Goal: Navigation & Orientation: Find specific page/section

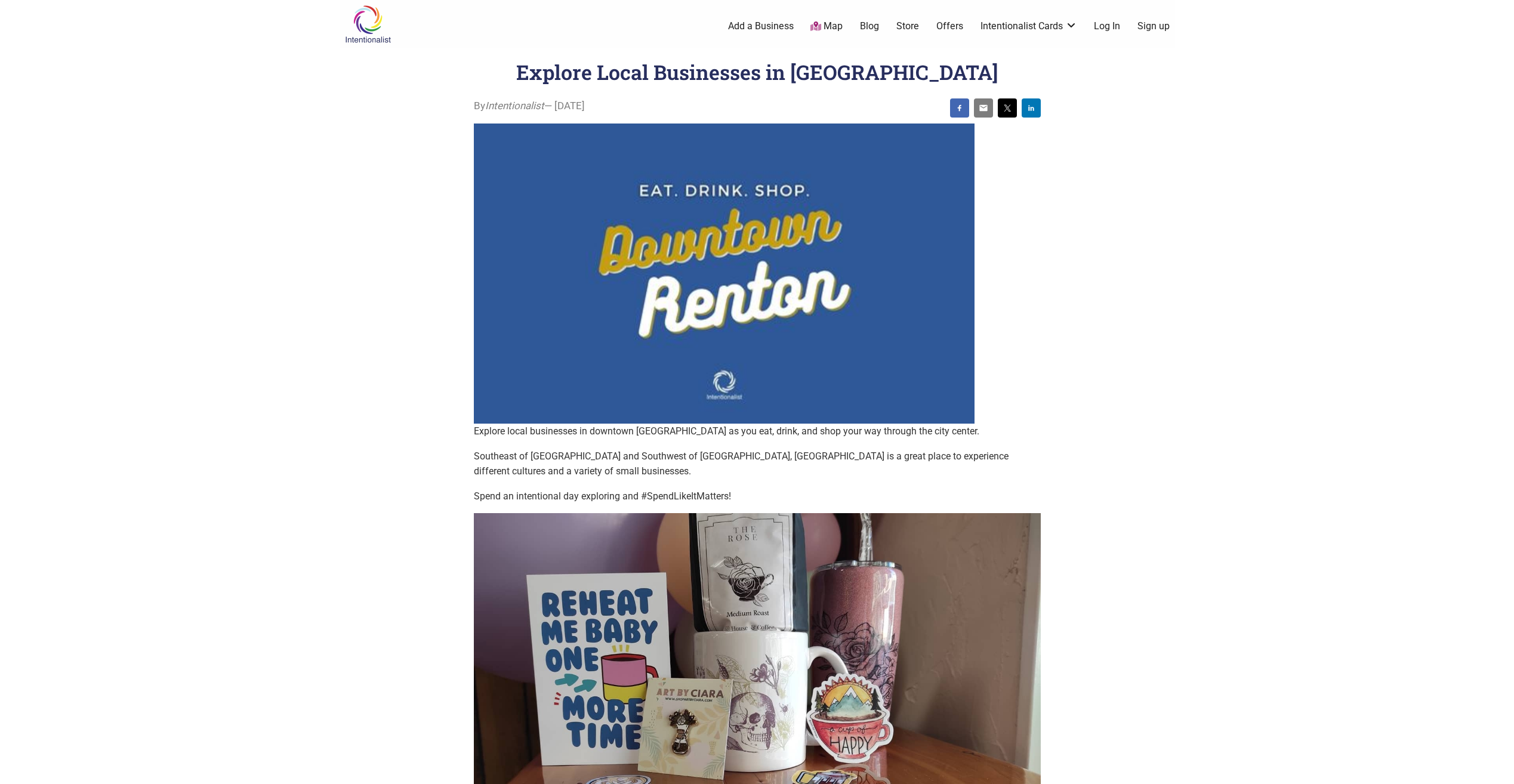
click at [365, 28] on img at bounding box center [367, 24] width 56 height 39
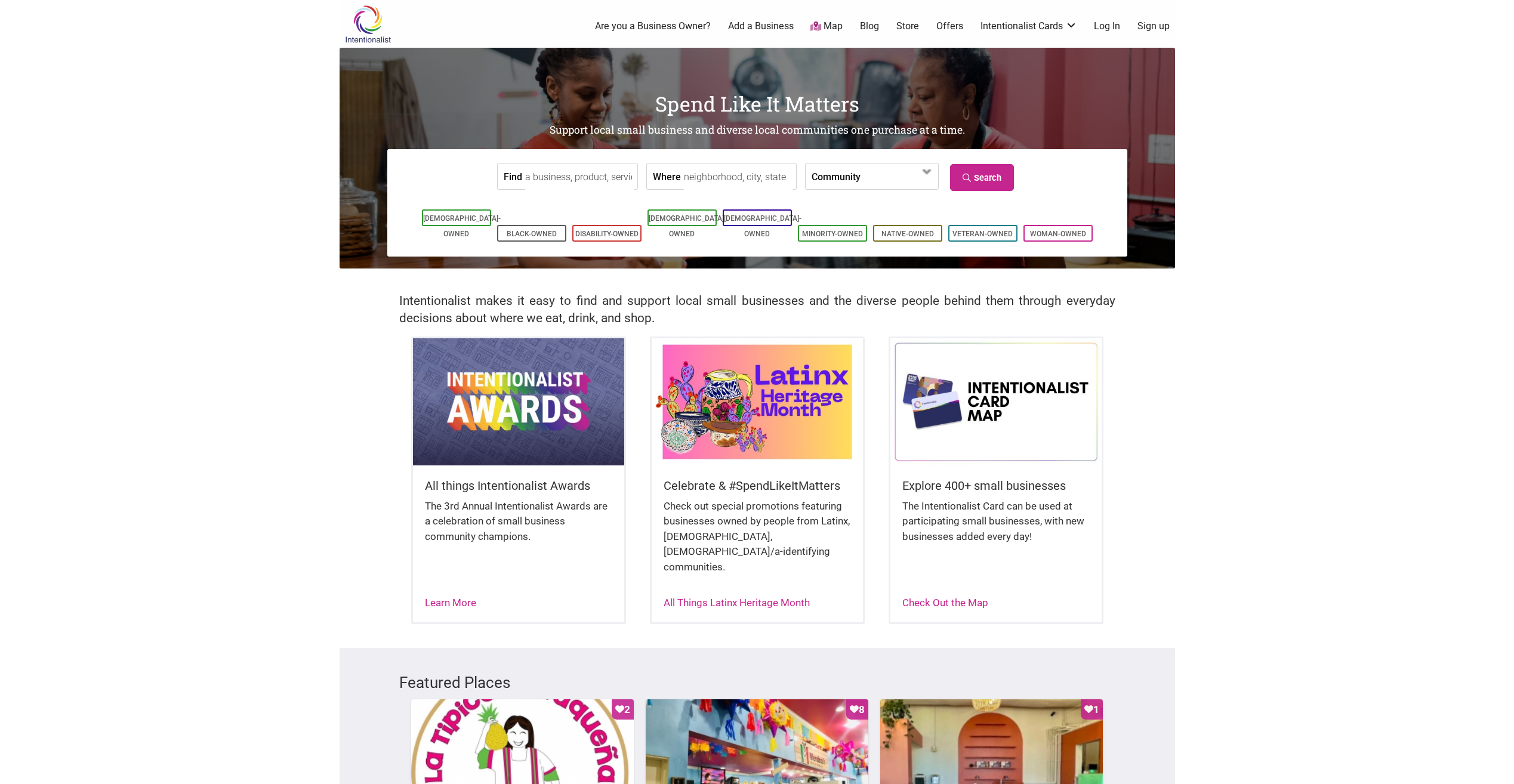
click at [827, 28] on link "Map" at bounding box center [826, 26] width 32 height 13
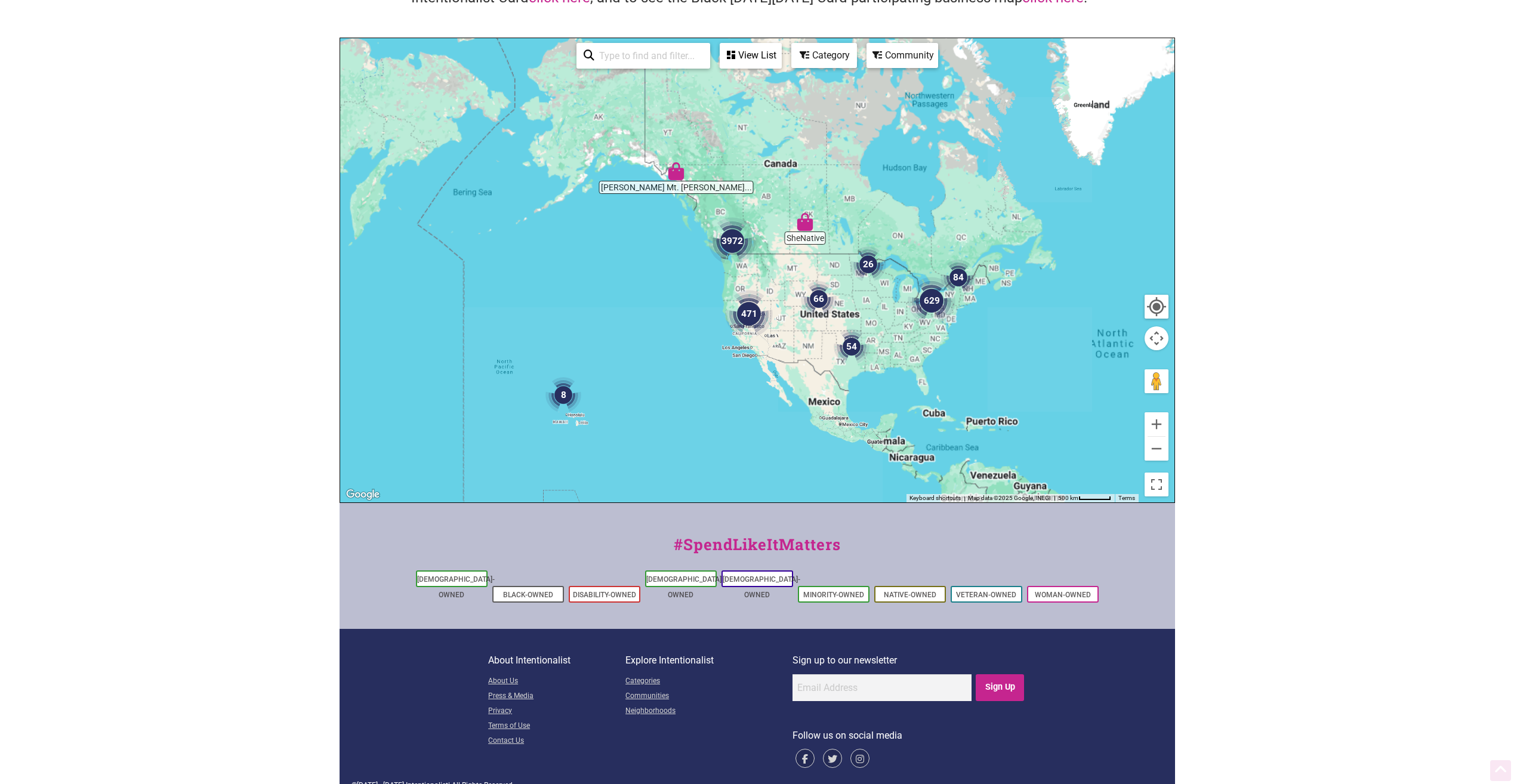
scroll to position [126, 0]
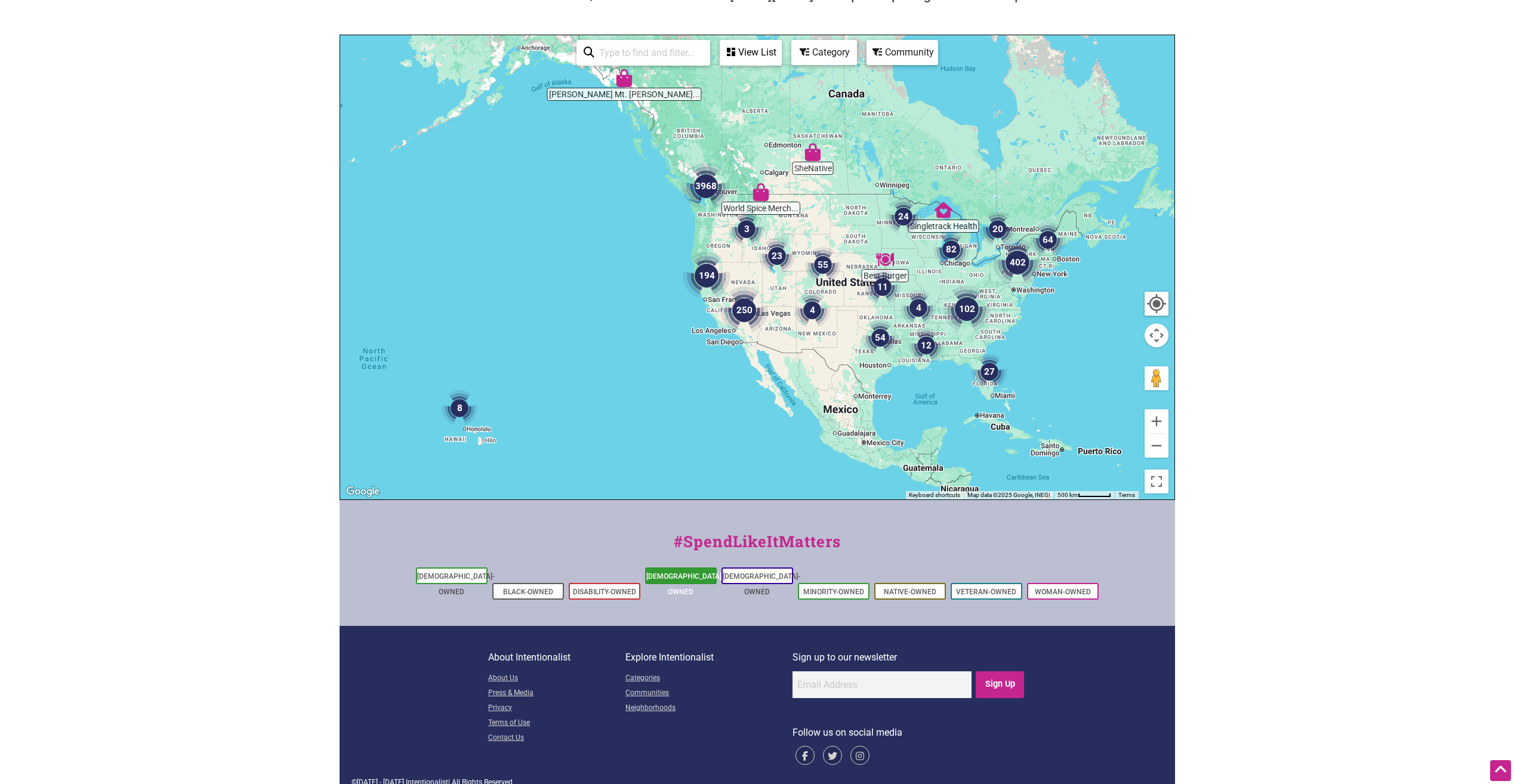
click at [674, 573] on link "[DEMOGRAPHIC_DATA]-Owned" at bounding box center [685, 584] width 77 height 24
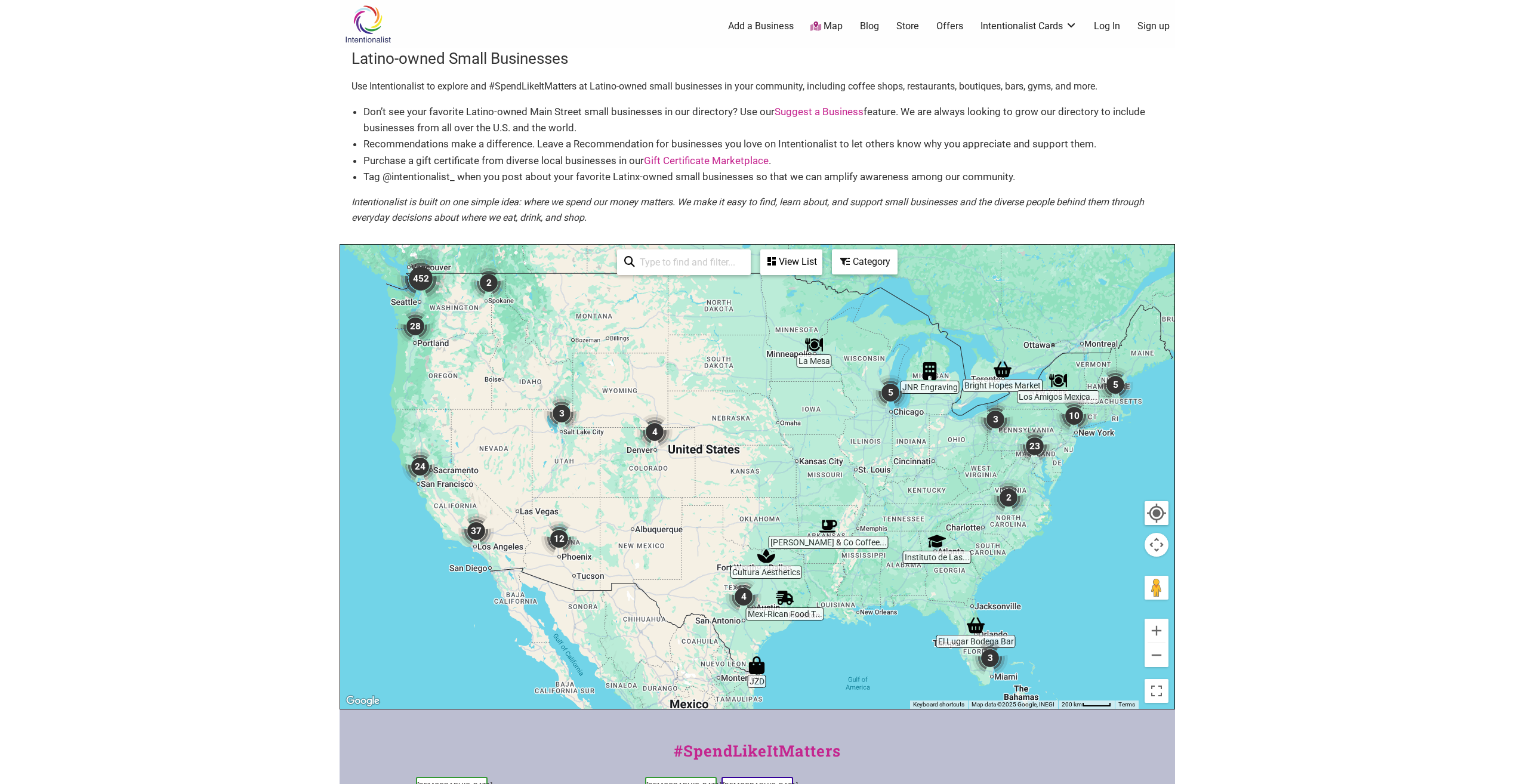
click at [419, 282] on img "452" at bounding box center [420, 278] width 48 height 48
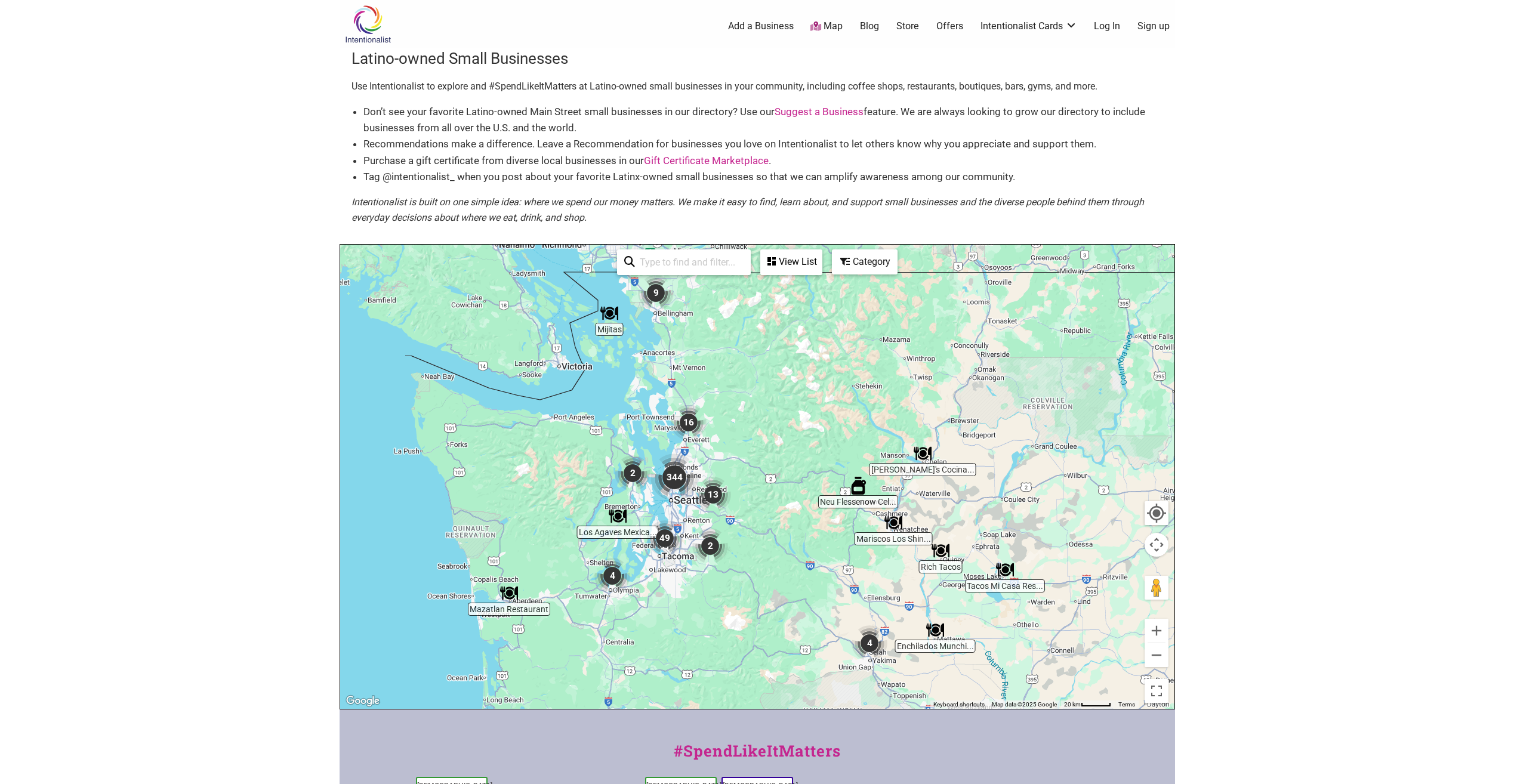
click at [710, 546] on img "2" at bounding box center [710, 545] width 36 height 36
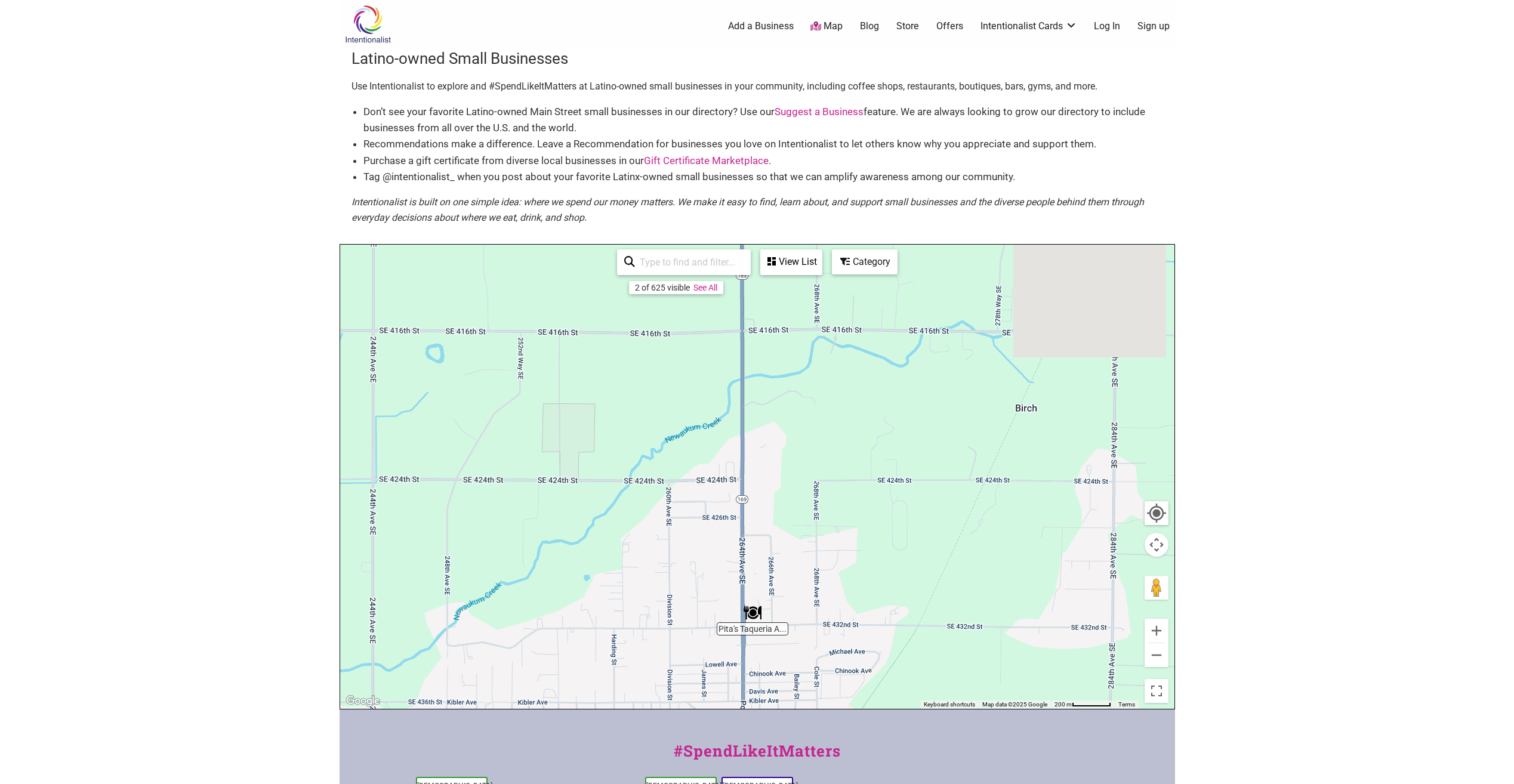
drag, startPoint x: 500, startPoint y: 359, endPoint x: 699, endPoint y: 695, distance: 390.5
click at [699, 697] on div "To navigate, press the arrow keys." at bounding box center [757, 476] width 835 height 464
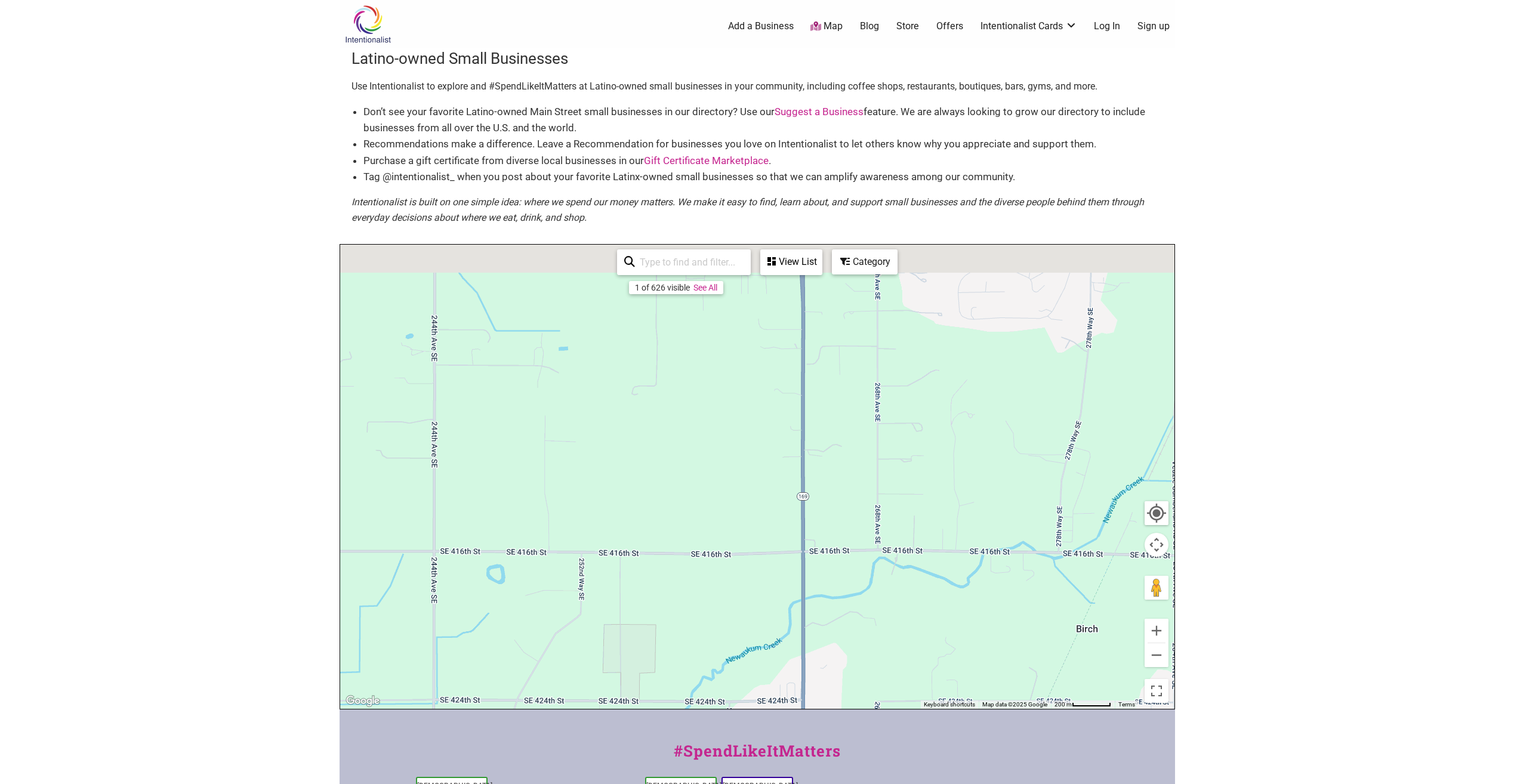
drag, startPoint x: 735, startPoint y: 496, endPoint x: 737, endPoint y: 601, distance: 105.0
click at [737, 602] on div "To navigate, press the arrow keys." at bounding box center [757, 476] width 835 height 464
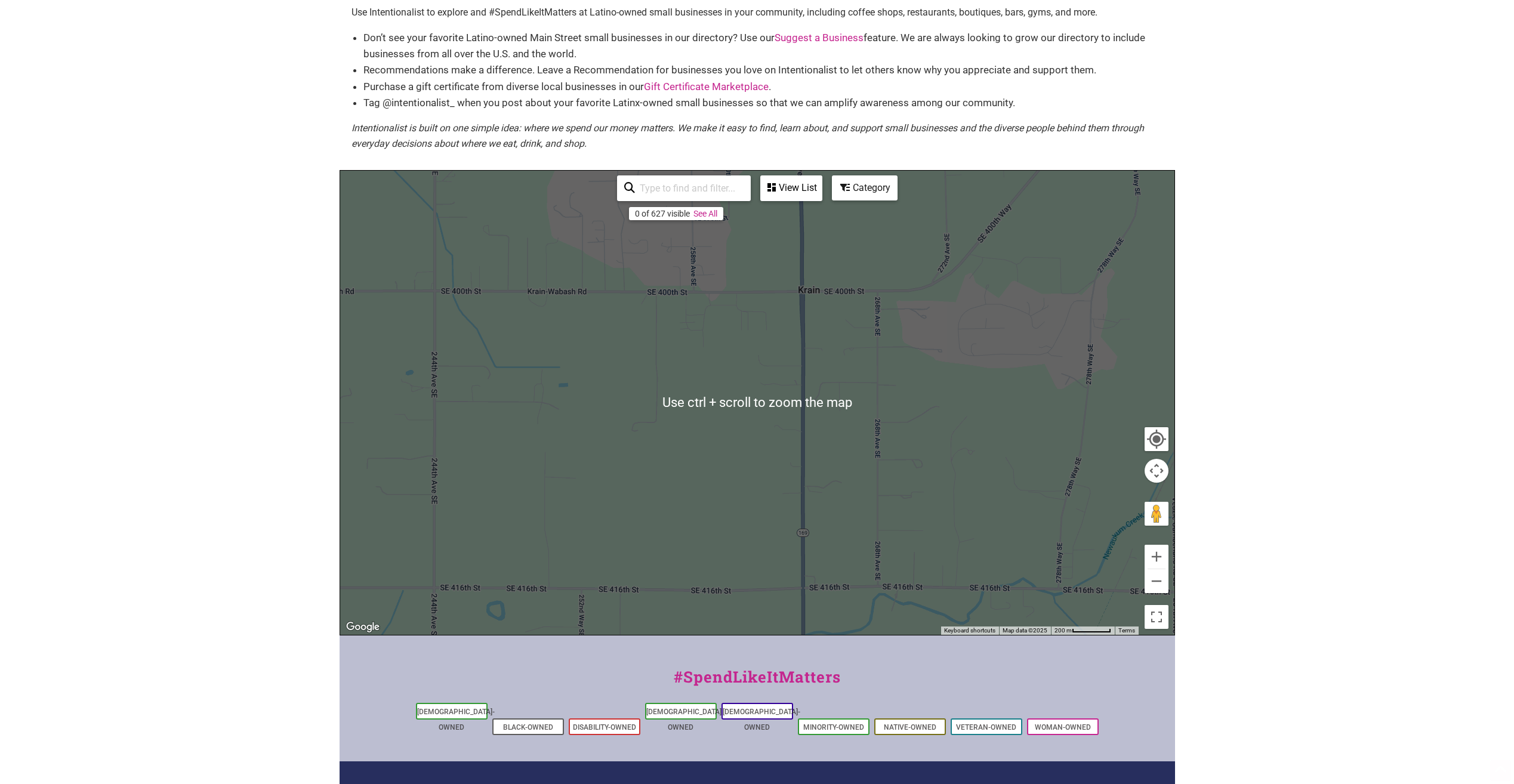
scroll to position [119, 0]
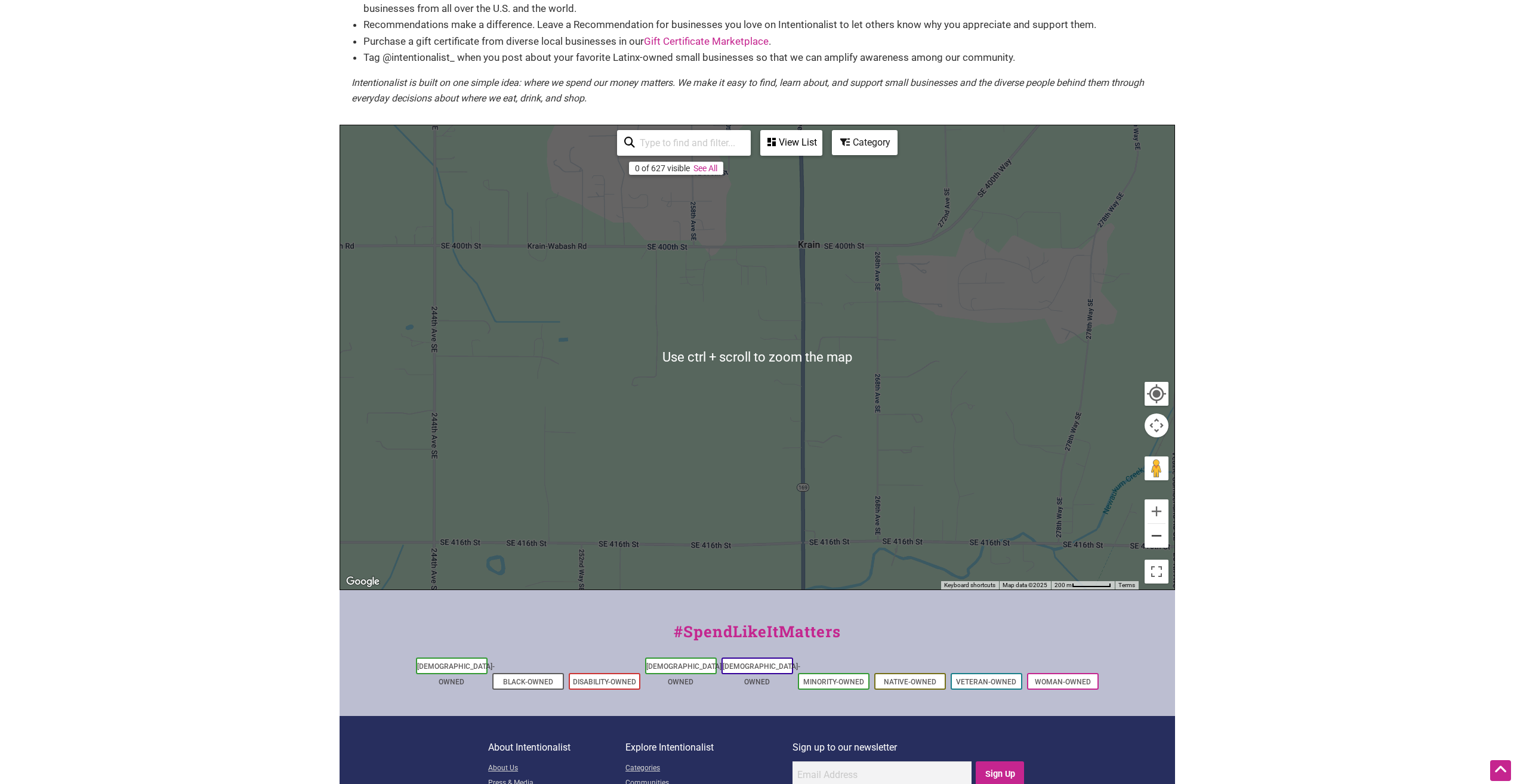
click at [1163, 538] on button "Zoom out" at bounding box center [1157, 535] width 24 height 24
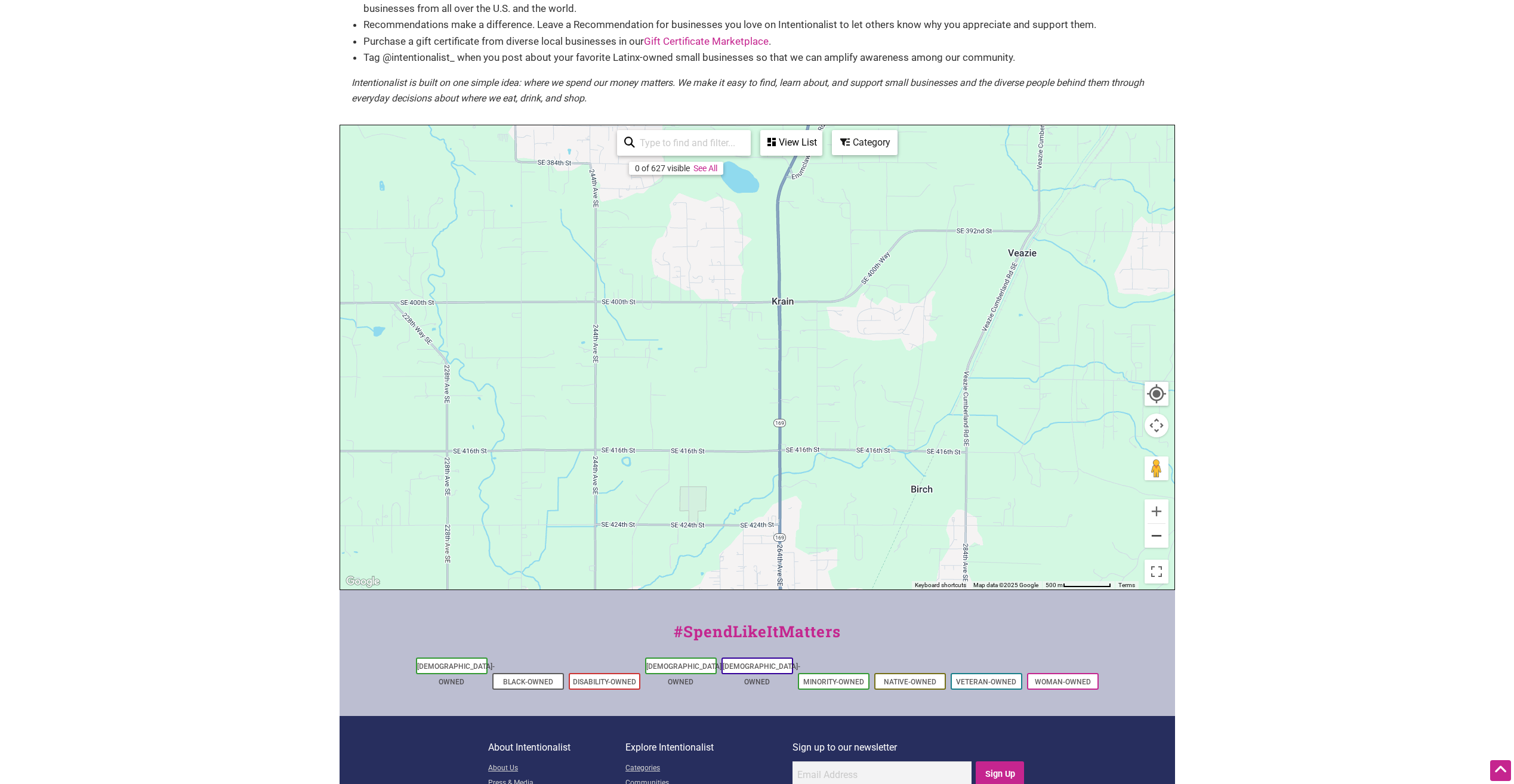
click at [1163, 537] on button "Zoom out" at bounding box center [1157, 535] width 24 height 24
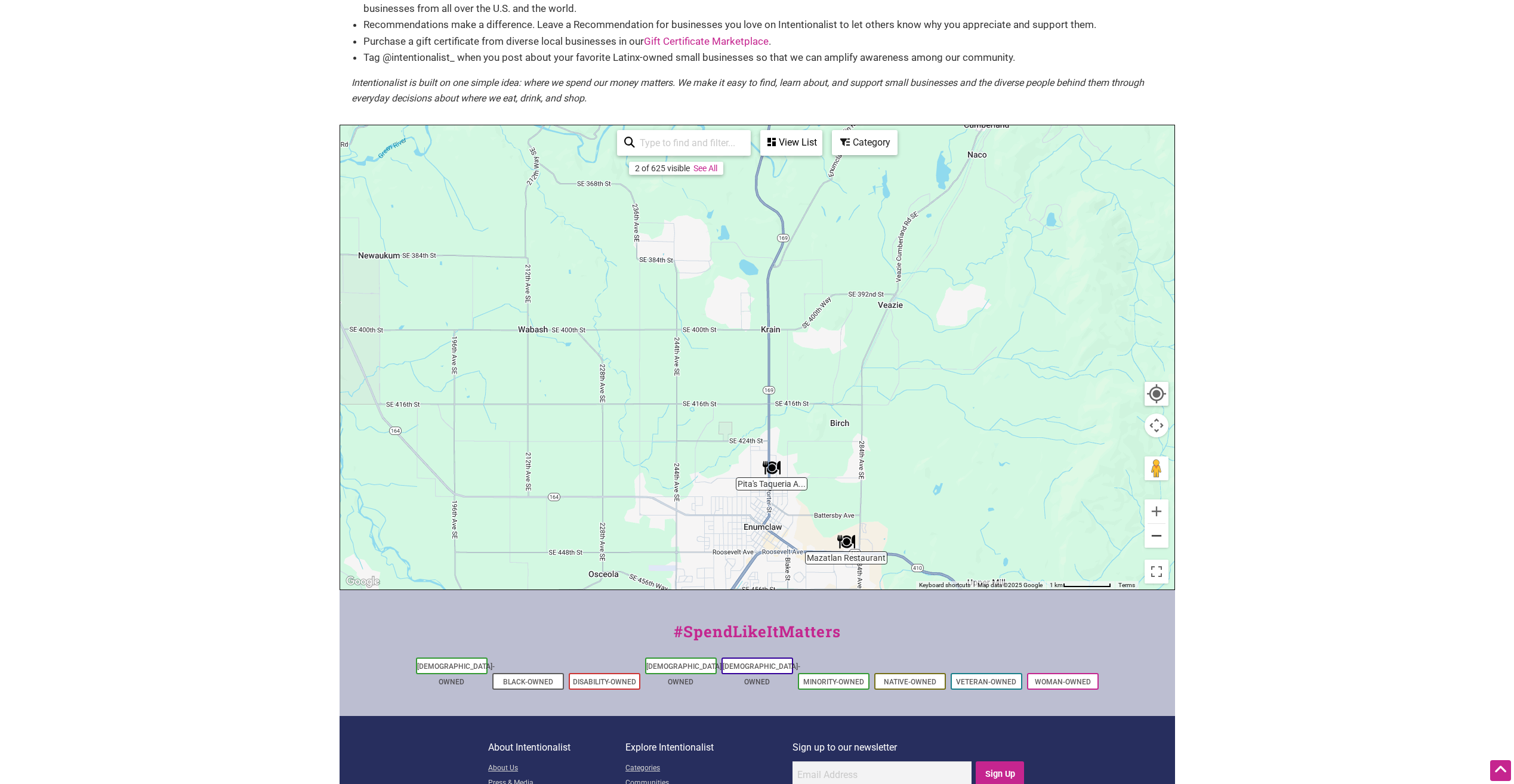
click at [1163, 536] on button "Zoom out" at bounding box center [1157, 535] width 24 height 24
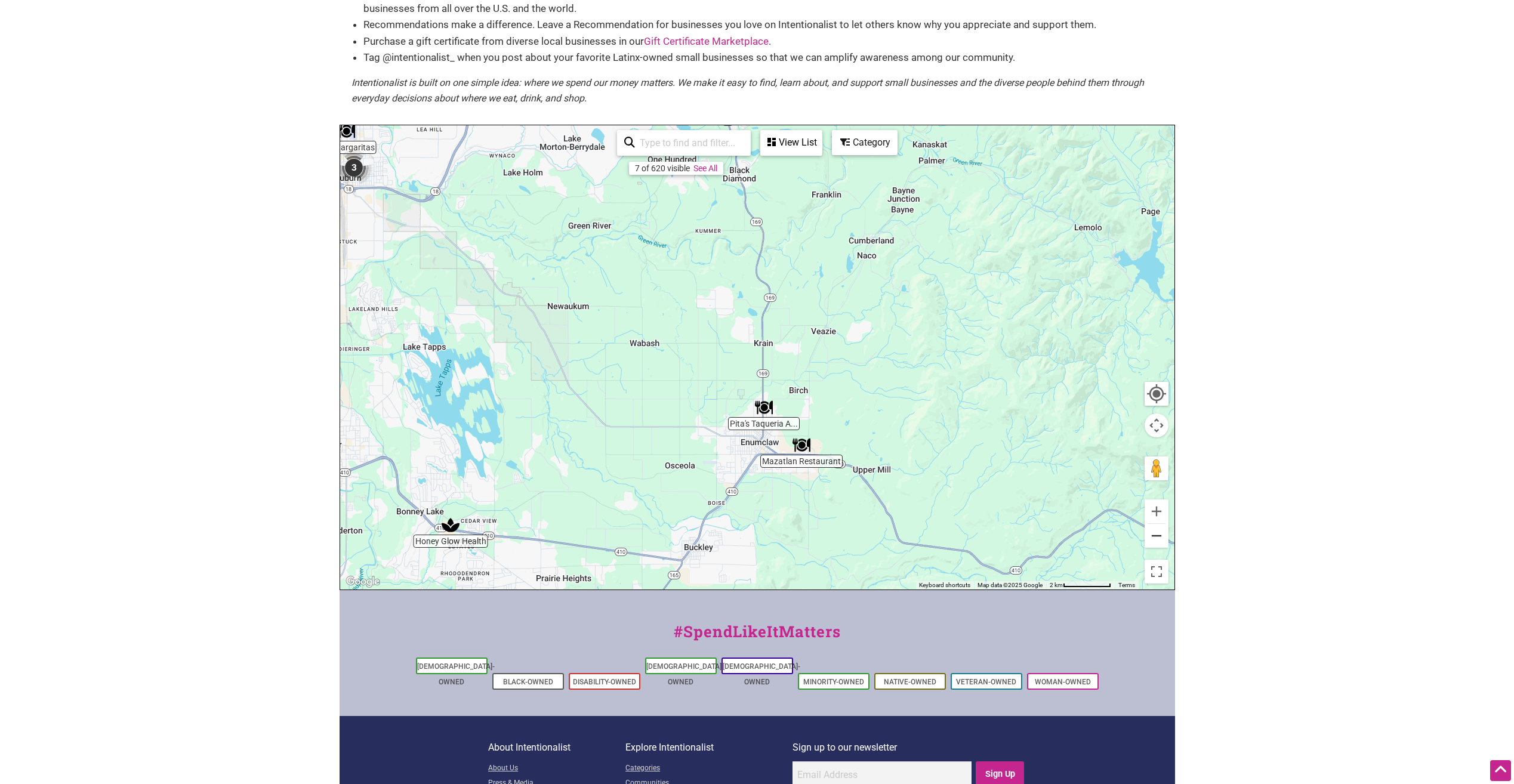
click at [1163, 535] on button "Zoom out" at bounding box center [1157, 535] width 24 height 24
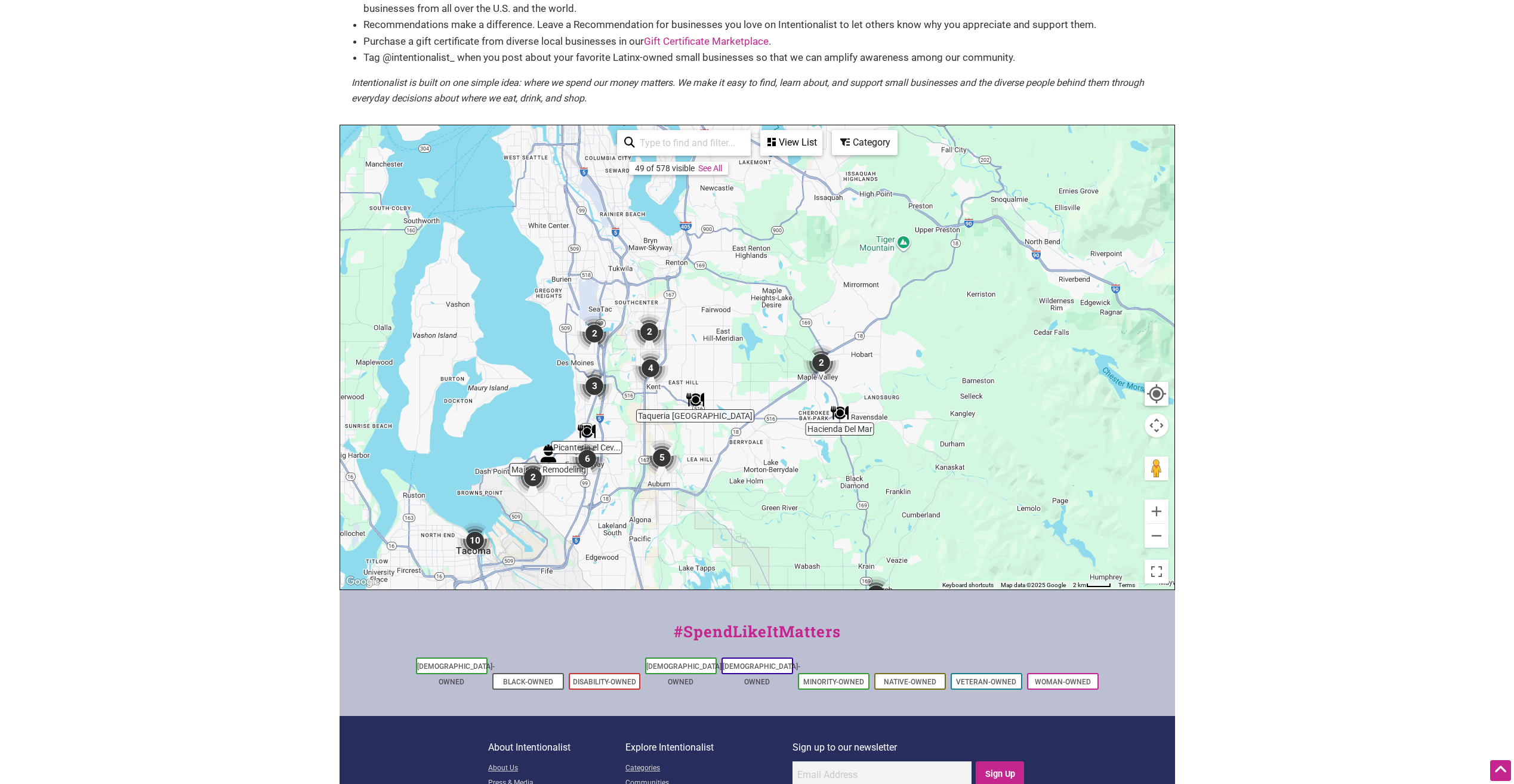
drag, startPoint x: 594, startPoint y: 312, endPoint x: 683, endPoint y: 458, distance: 171.0
click at [683, 513] on div "To navigate, press the arrow keys." at bounding box center [757, 357] width 835 height 464
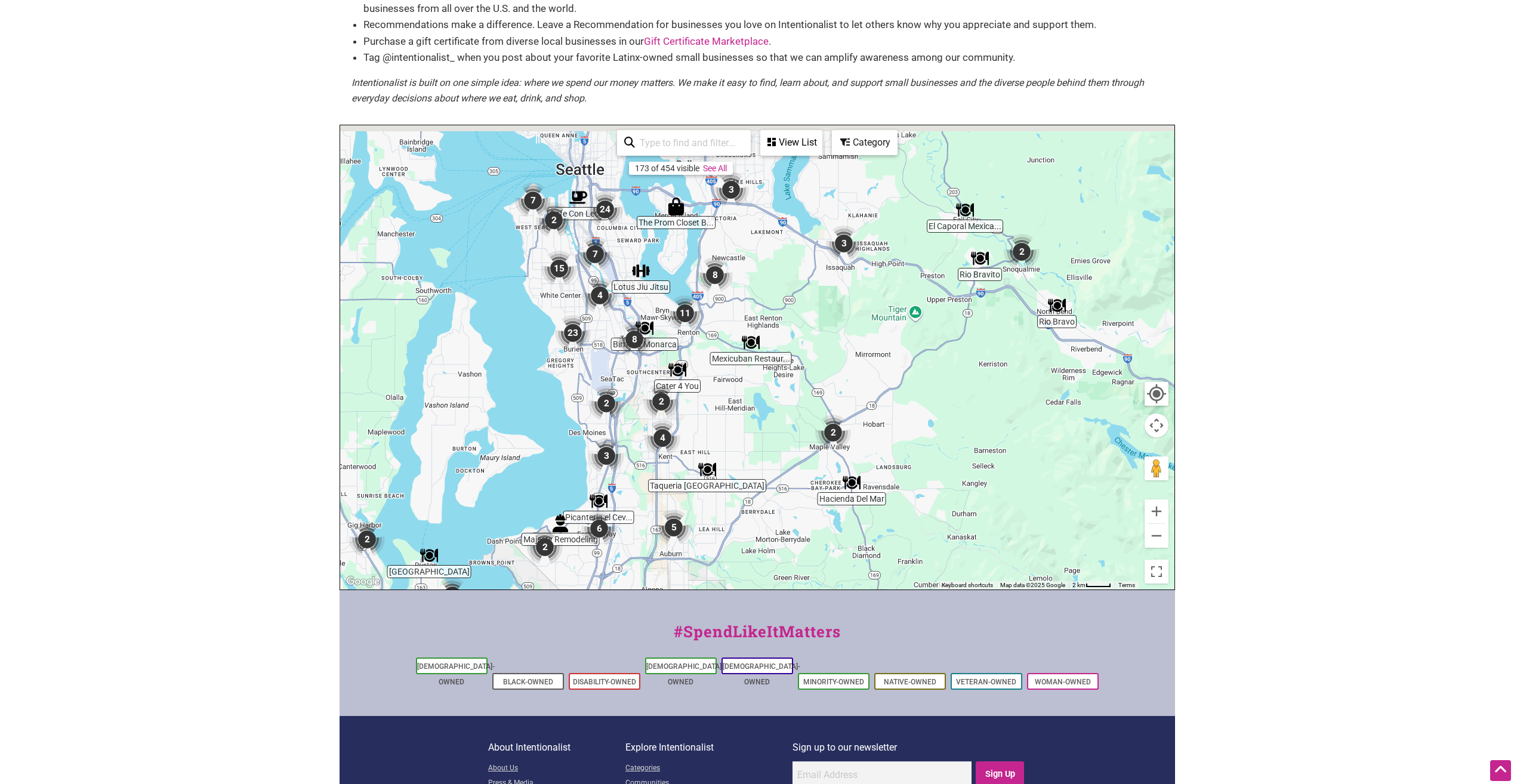
drag, startPoint x: 765, startPoint y: 409, endPoint x: 769, endPoint y: 420, distance: 11.7
click at [769, 420] on div "To navigate, press the arrow keys." at bounding box center [757, 357] width 835 height 464
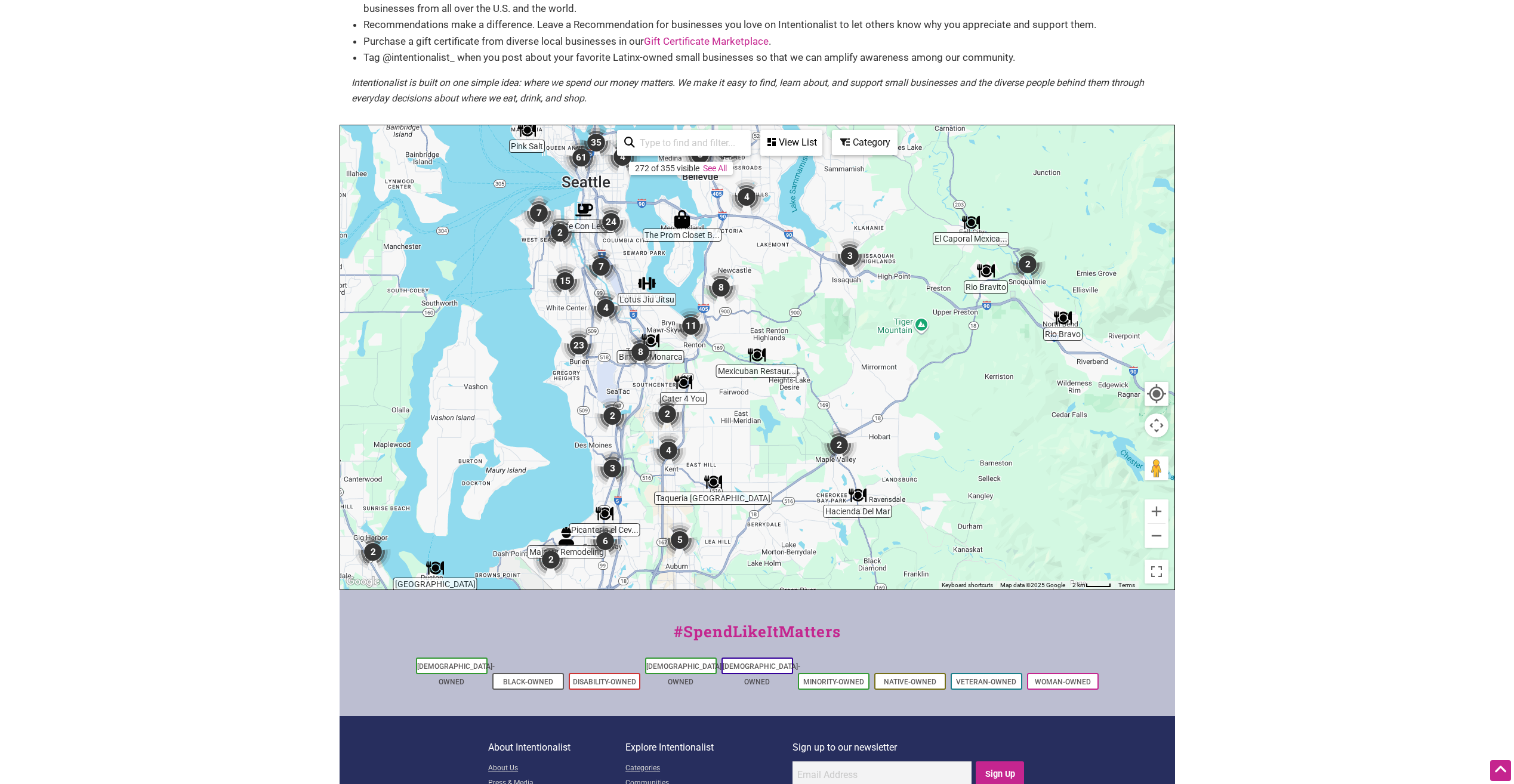
click at [688, 324] on img "11" at bounding box center [691, 325] width 36 height 36
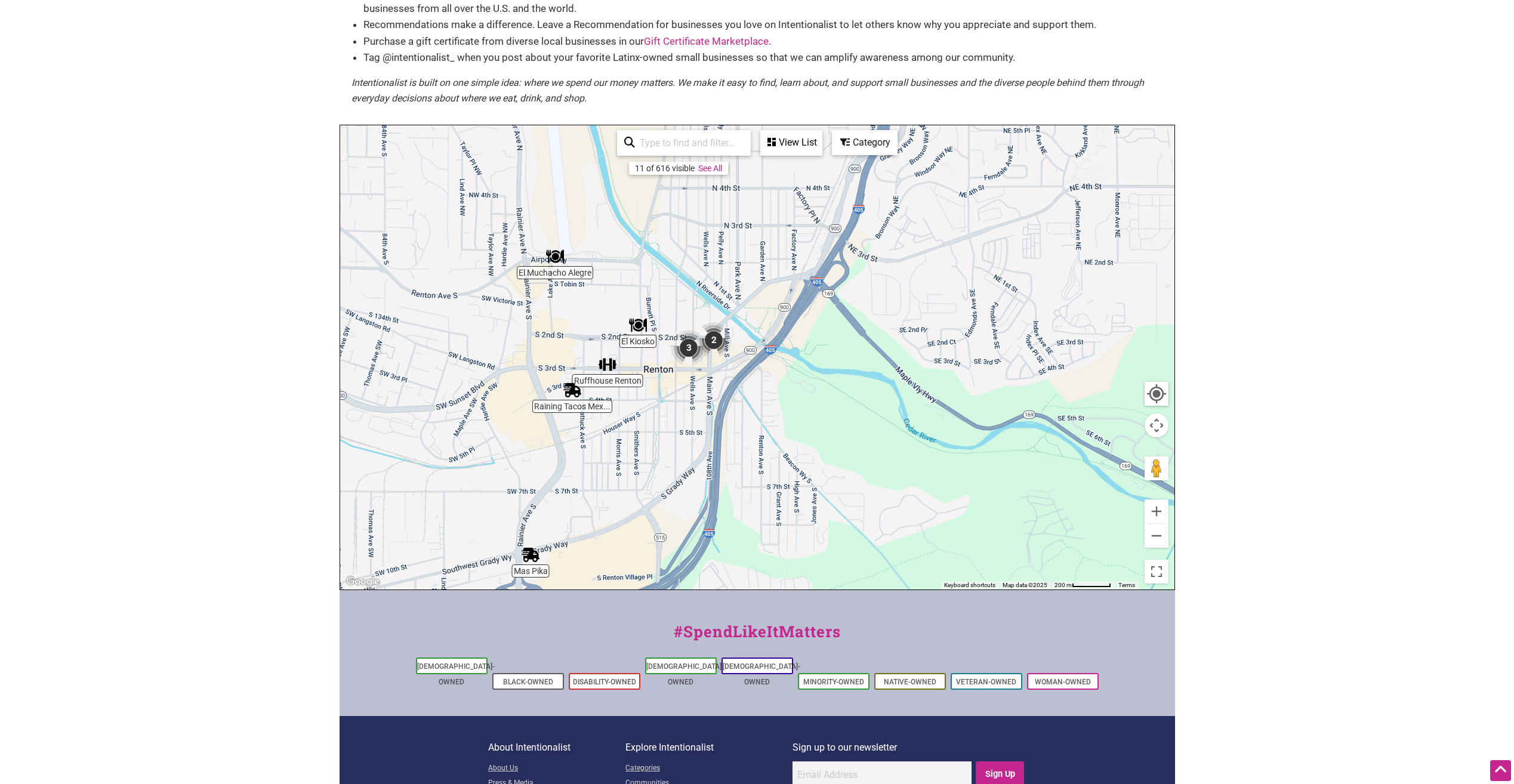
drag, startPoint x: 699, startPoint y: 400, endPoint x: 423, endPoint y: 407, distance: 276.1
click at [423, 407] on div "To navigate, press the arrow keys." at bounding box center [757, 357] width 835 height 464
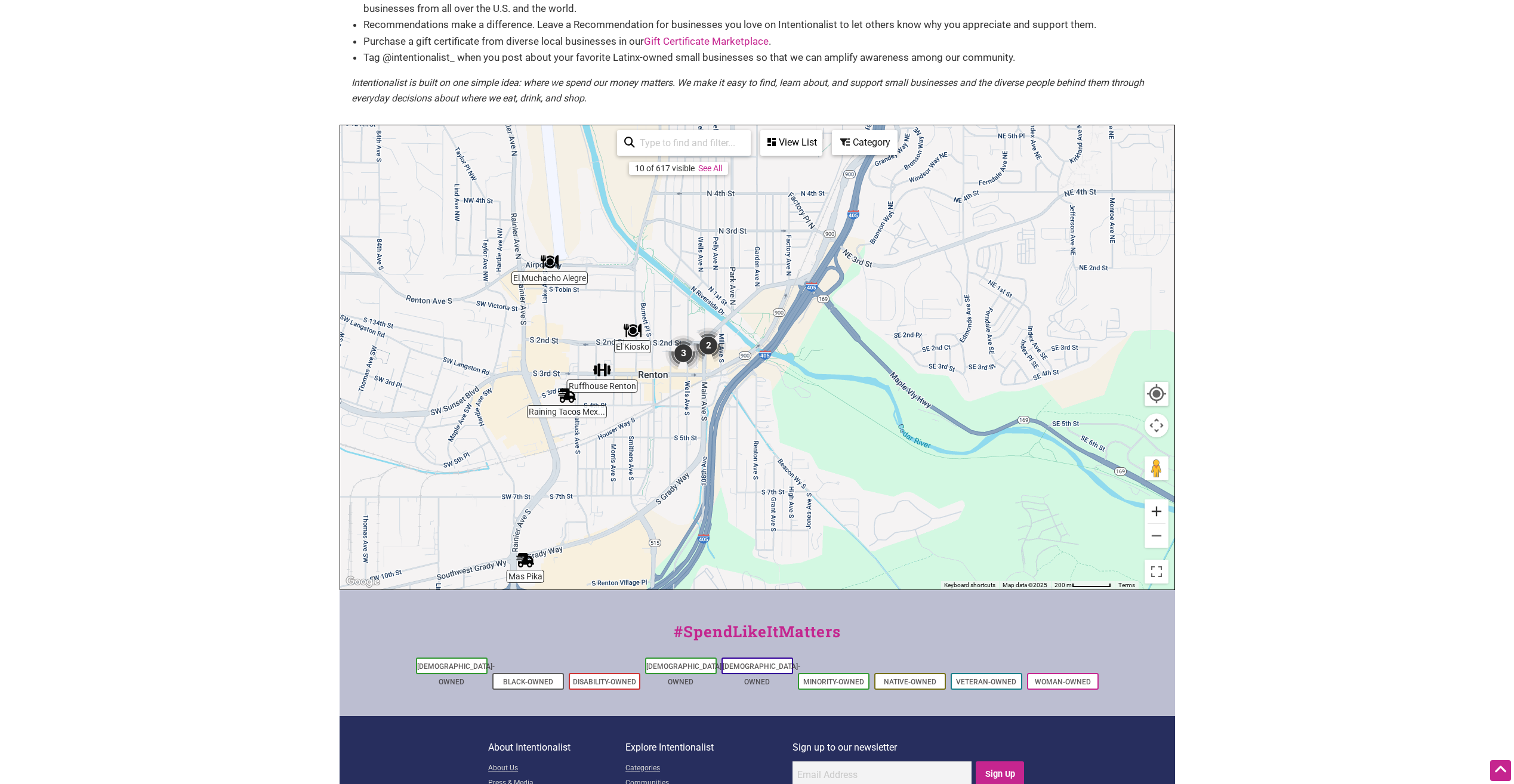
click at [1153, 512] on button "Zoom in" at bounding box center [1157, 511] width 24 height 24
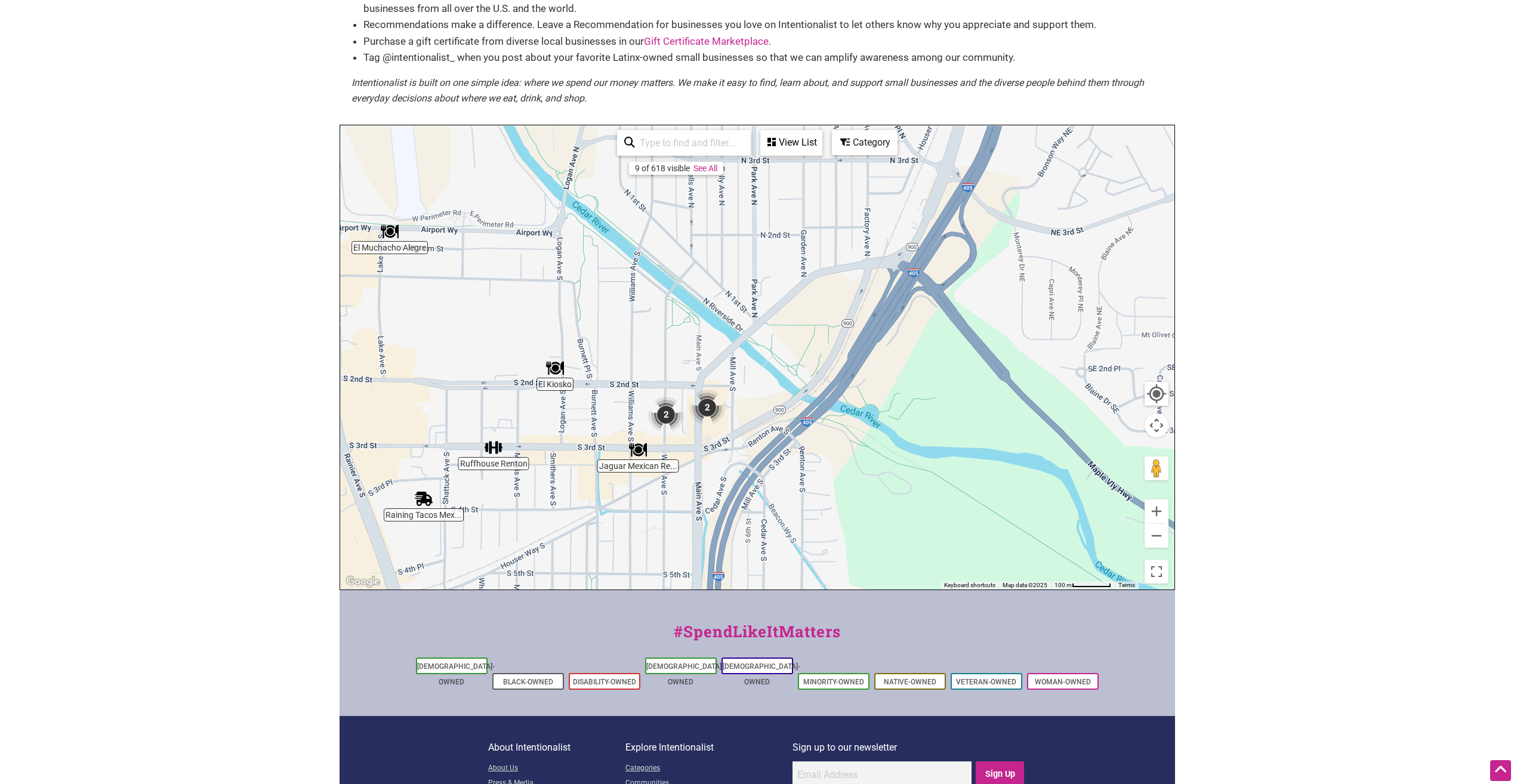
drag, startPoint x: 568, startPoint y: 466, endPoint x: 619, endPoint y: 513, distance: 69.4
click at [612, 518] on div "To navigate, press the arrow keys." at bounding box center [757, 357] width 835 height 464
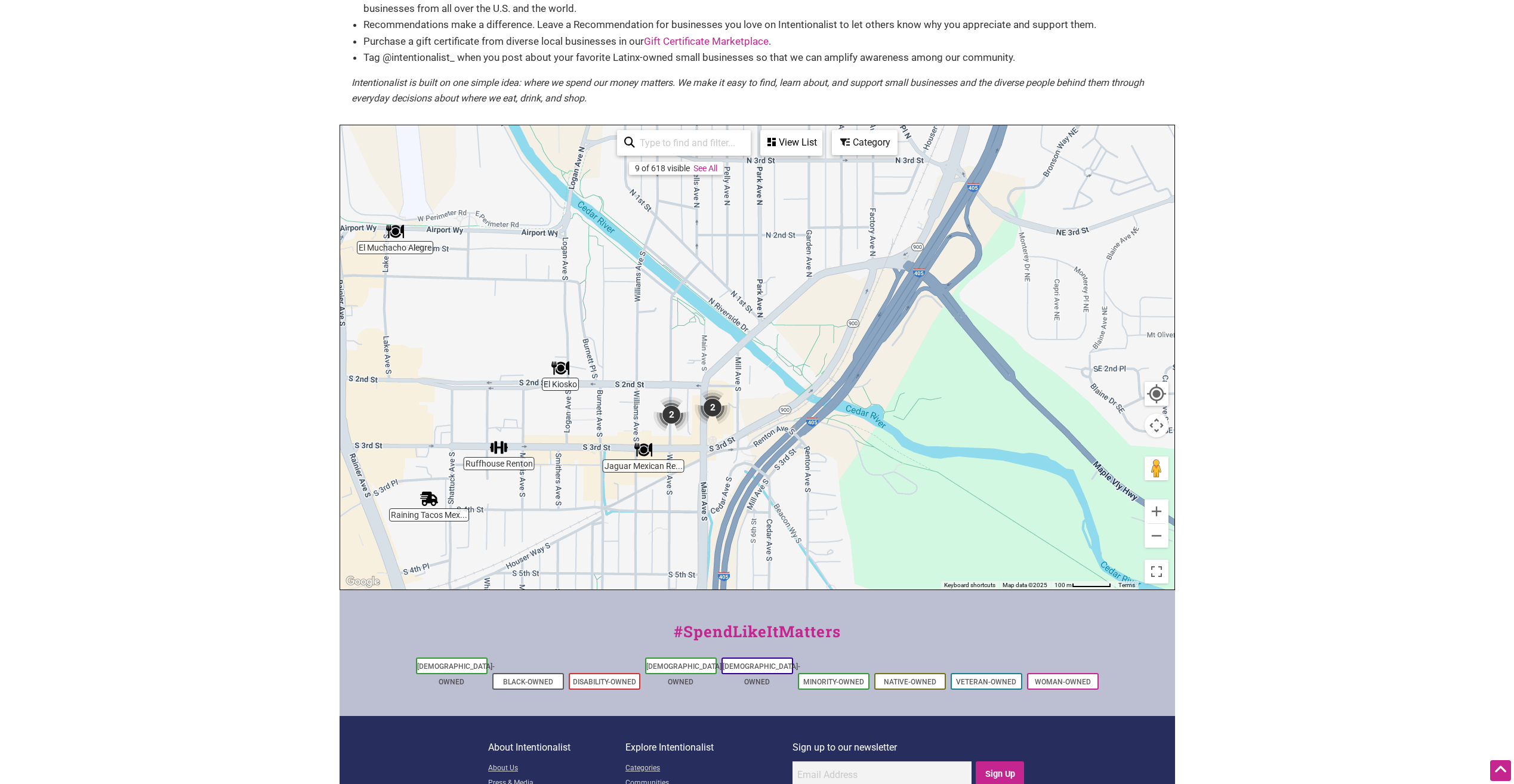
click at [674, 413] on img "2" at bounding box center [671, 414] width 36 height 36
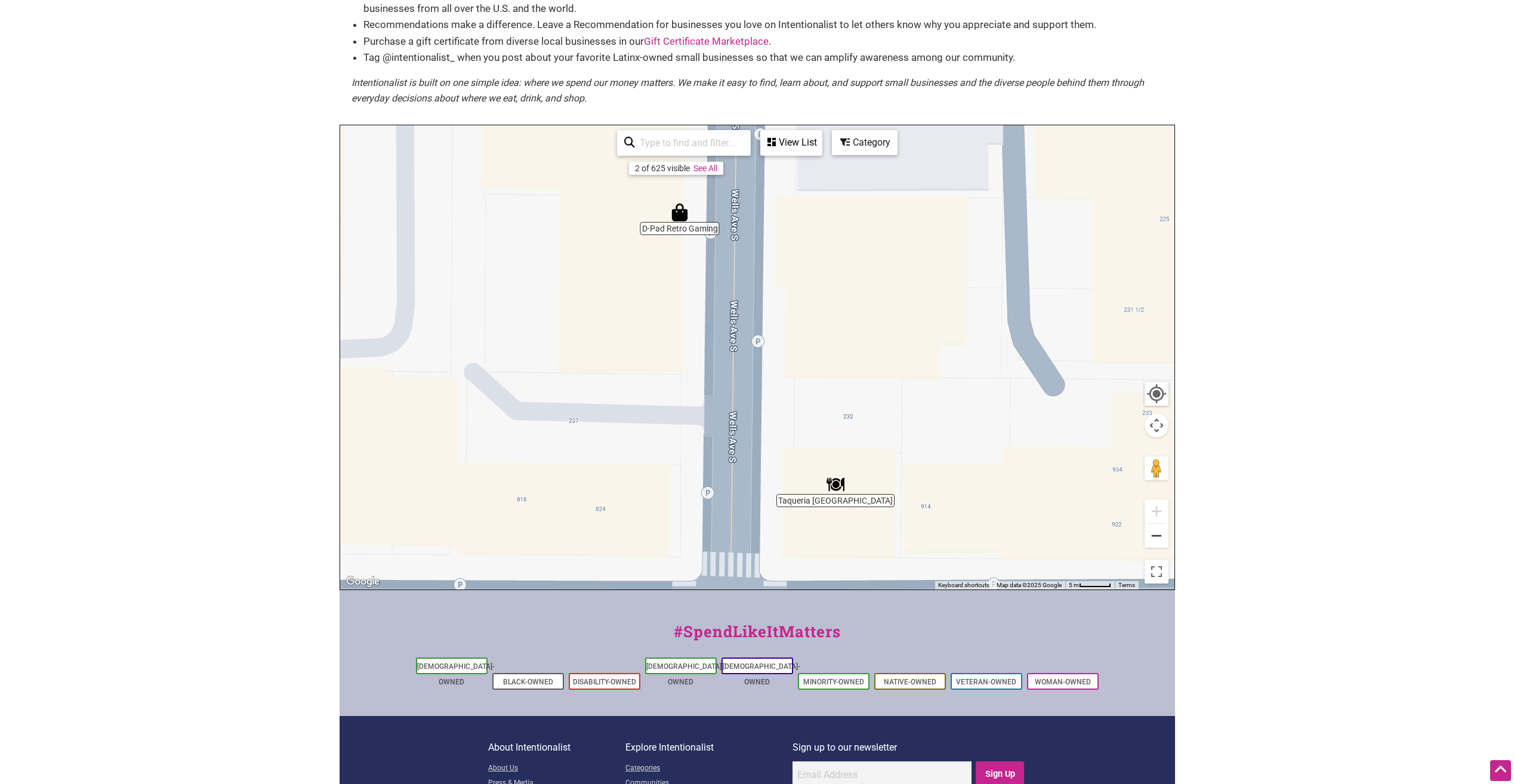
click at [1162, 535] on button "Zoom out" at bounding box center [1157, 535] width 24 height 24
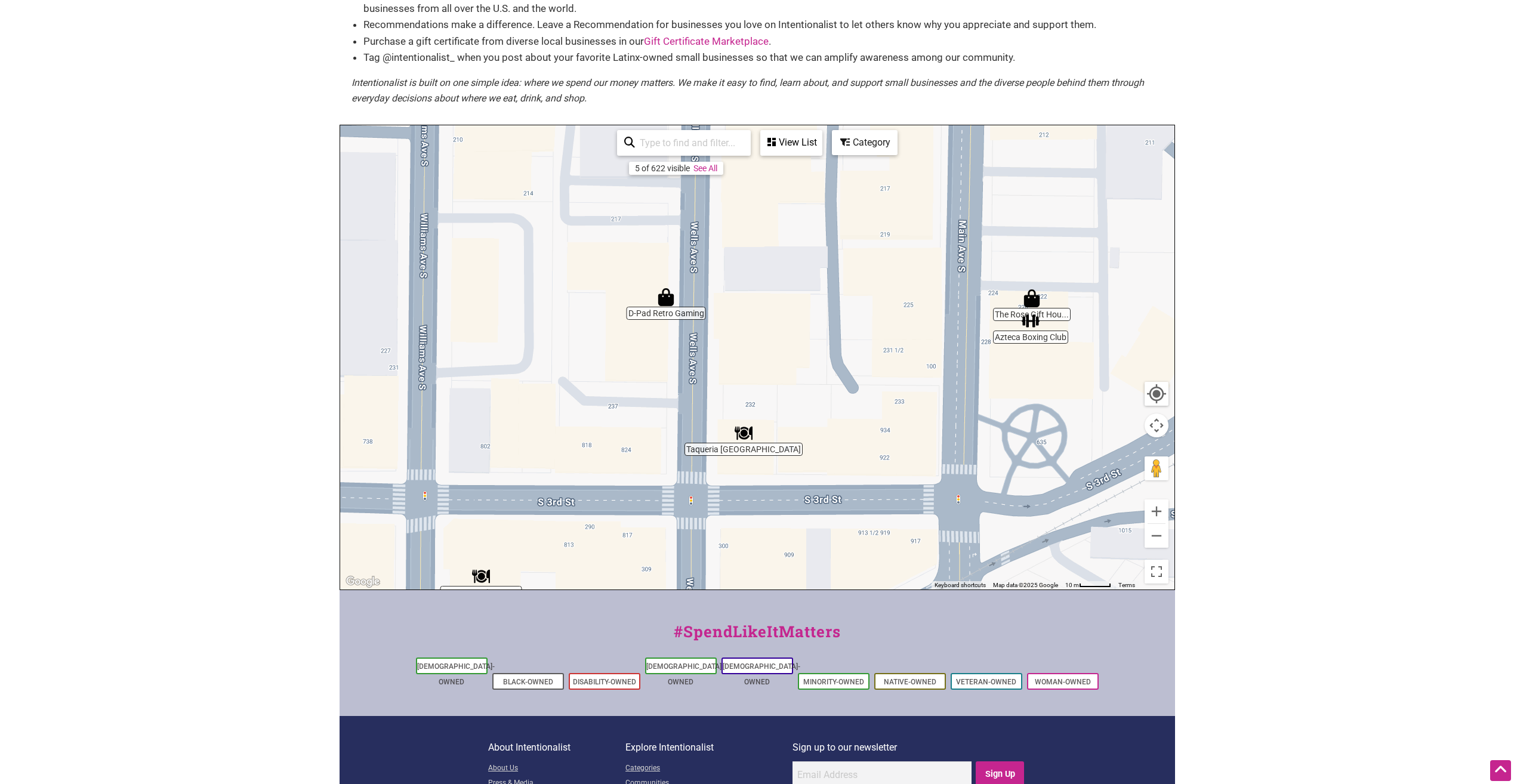
drag, startPoint x: 939, startPoint y: 424, endPoint x: 886, endPoint y: 441, distance: 55.7
click at [886, 441] on div "To navigate, press the arrow keys." at bounding box center [757, 357] width 835 height 464
click at [1163, 537] on button "Zoom out" at bounding box center [1157, 535] width 24 height 24
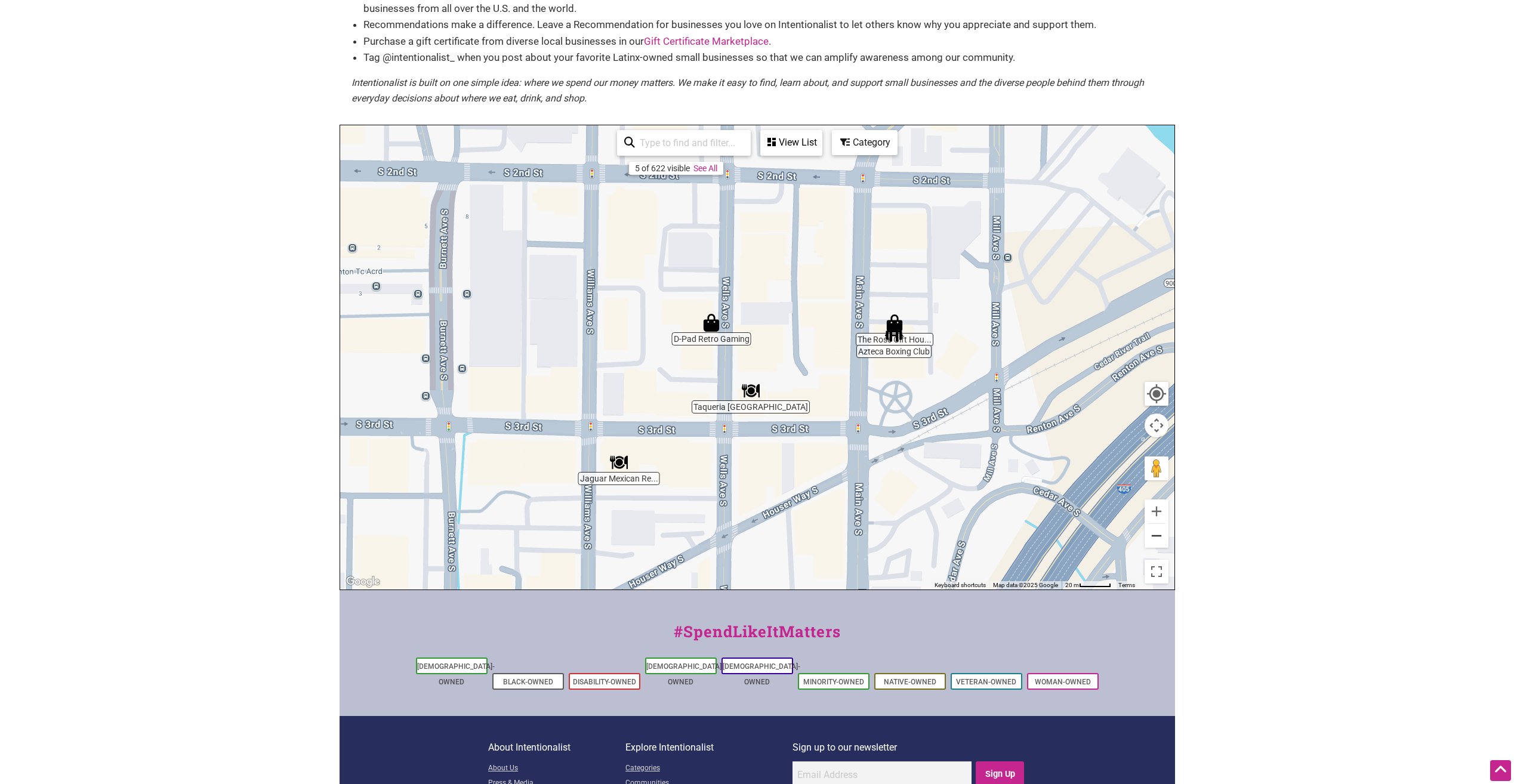
click at [1162, 537] on button "Zoom out" at bounding box center [1157, 535] width 24 height 24
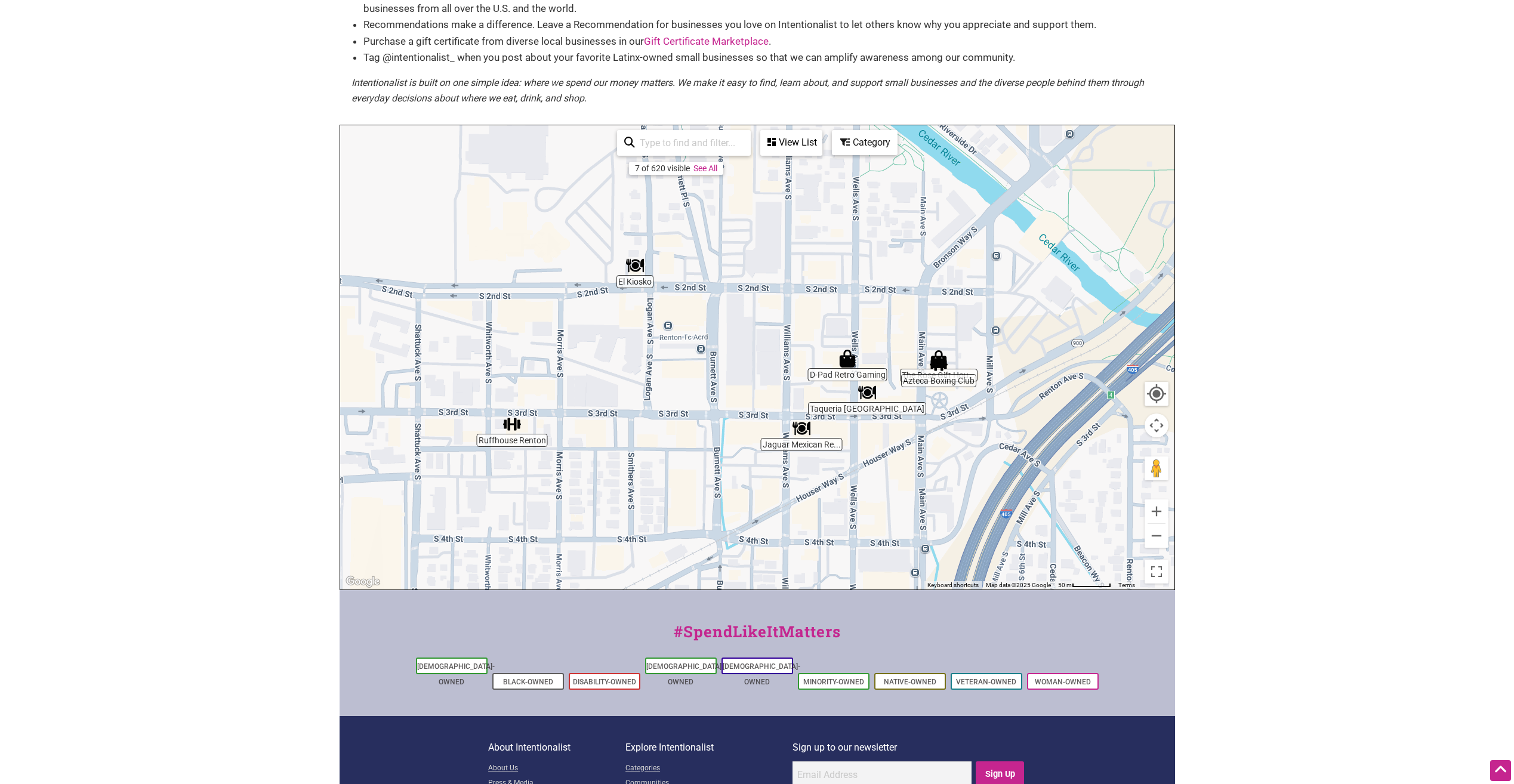
drag, startPoint x: 872, startPoint y: 250, endPoint x: 985, endPoint y: 275, distance: 115.7
click at [985, 275] on div "To navigate, press the arrow keys." at bounding box center [757, 357] width 835 height 464
click at [1156, 539] on button "Zoom out" at bounding box center [1157, 535] width 24 height 24
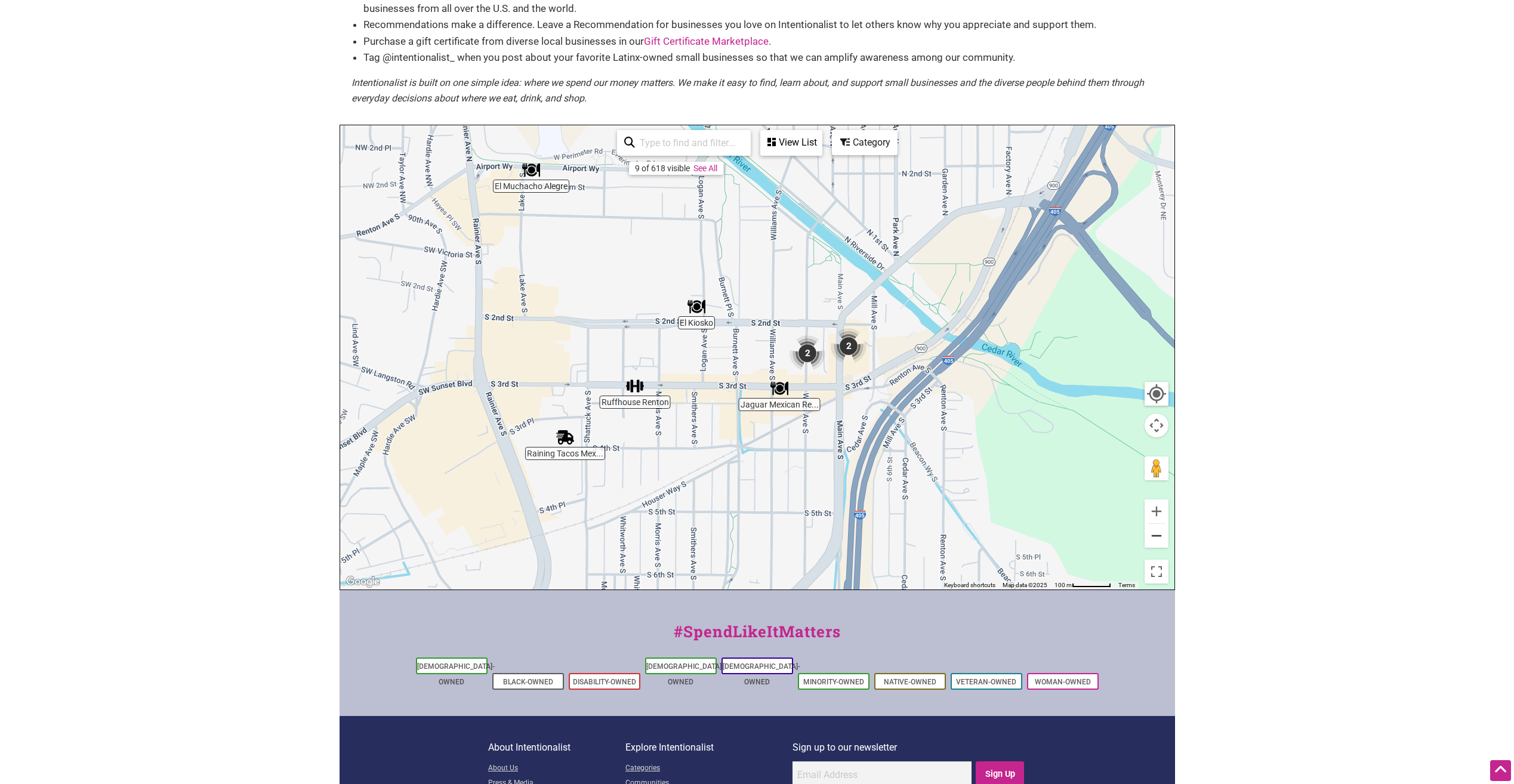
click at [1156, 539] on button "Zoom out" at bounding box center [1157, 535] width 24 height 24
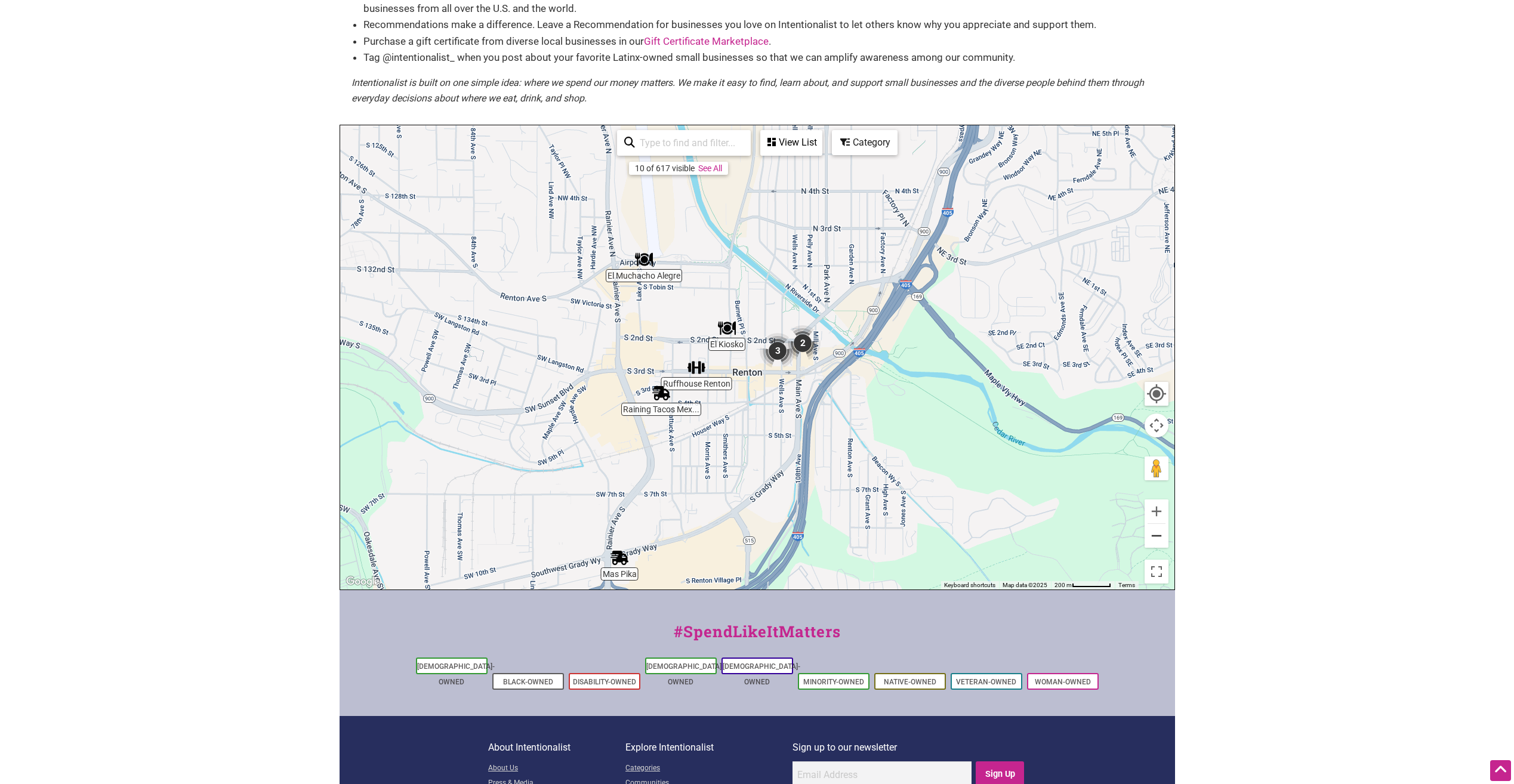
click at [1156, 539] on button "Zoom out" at bounding box center [1157, 535] width 24 height 24
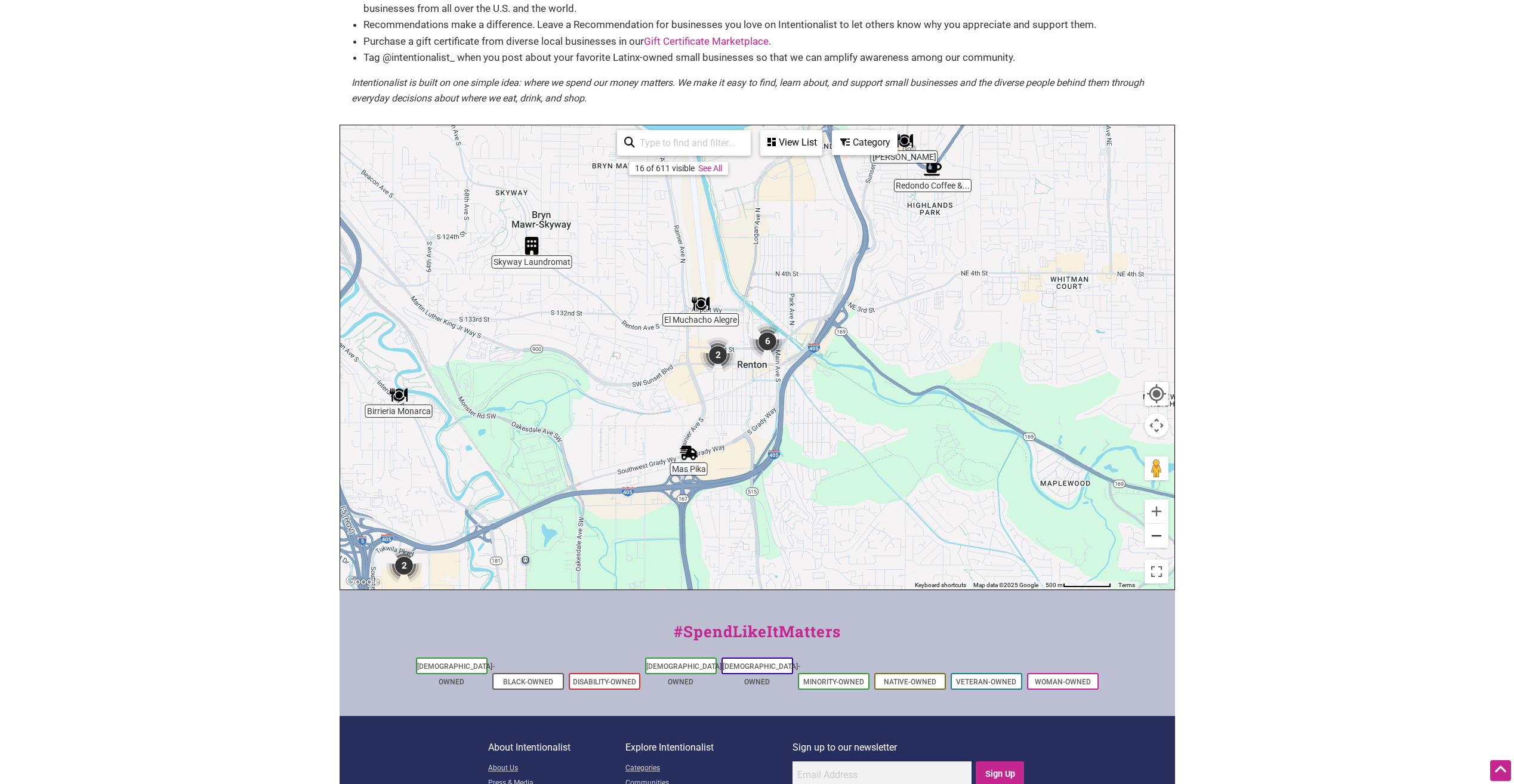
click at [1156, 539] on button "Zoom out" at bounding box center [1157, 535] width 24 height 24
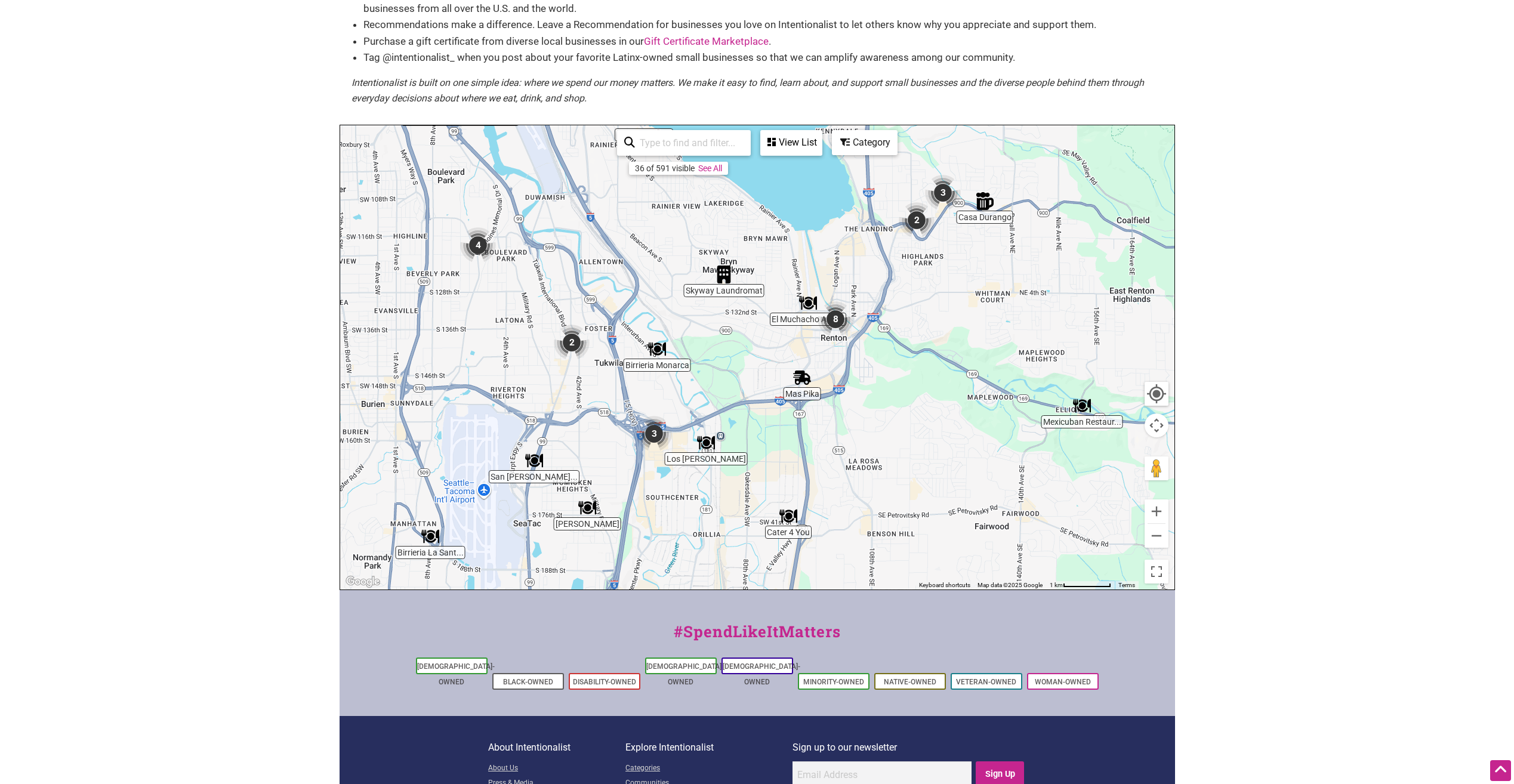
drag, startPoint x: 725, startPoint y: 484, endPoint x: 809, endPoint y: 455, distance: 88.9
click at [808, 455] on div "To navigate, press the arrow keys." at bounding box center [757, 357] width 835 height 464
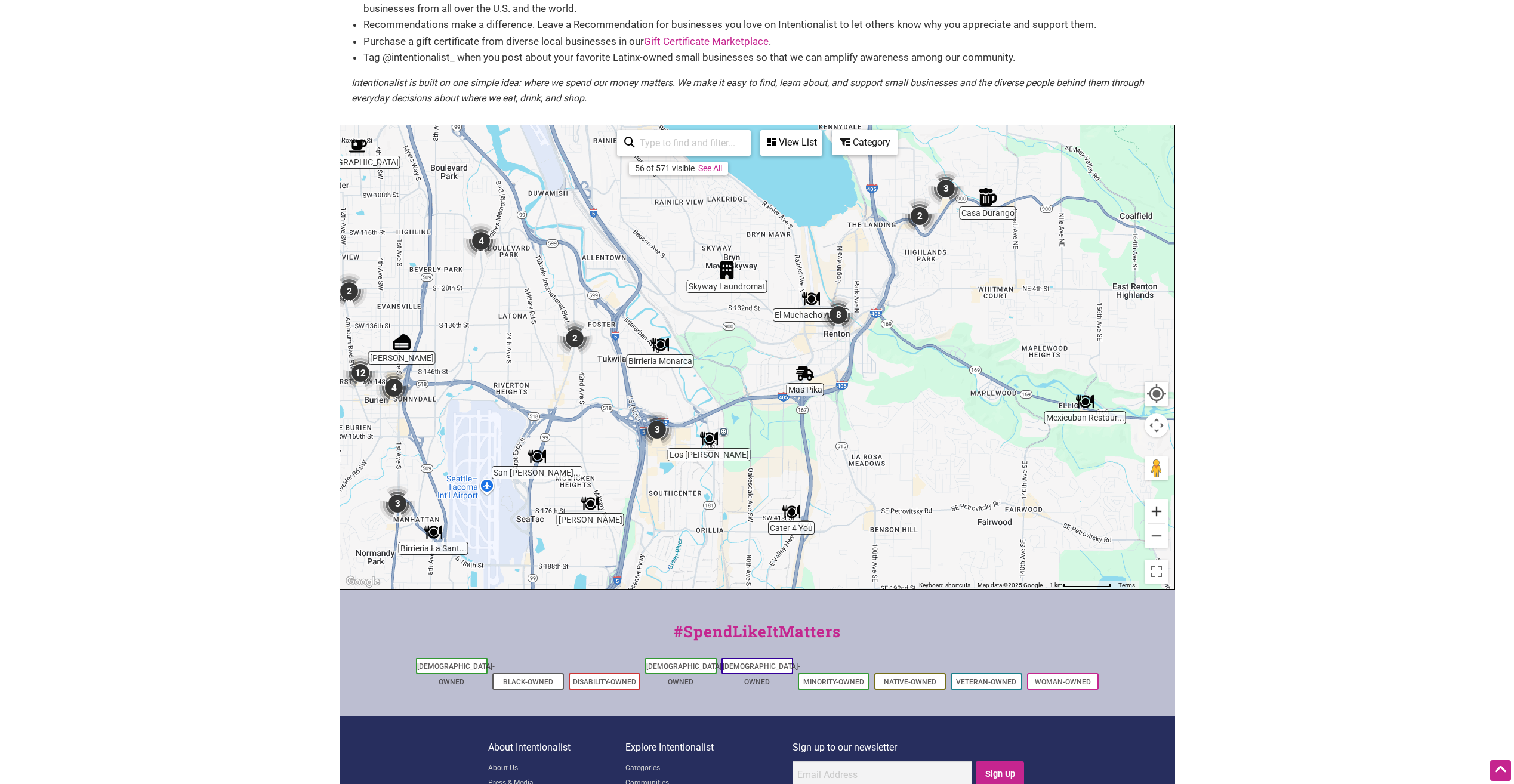
click at [1153, 506] on button "Zoom in" at bounding box center [1157, 511] width 24 height 24
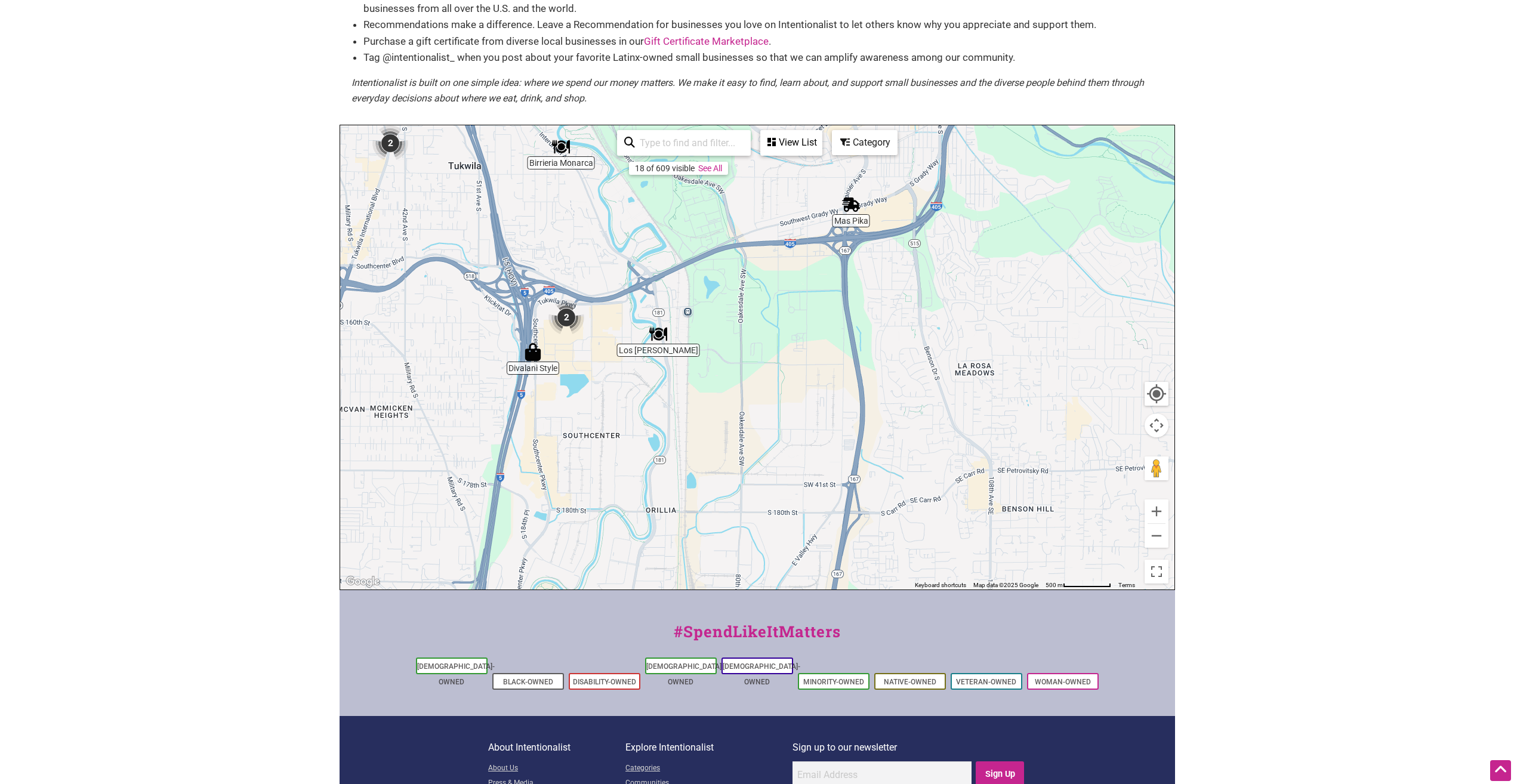
drag, startPoint x: 697, startPoint y: 470, endPoint x: 696, endPoint y: 289, distance: 181.0
click at [696, 289] on div "To navigate, press the arrow keys." at bounding box center [757, 357] width 835 height 464
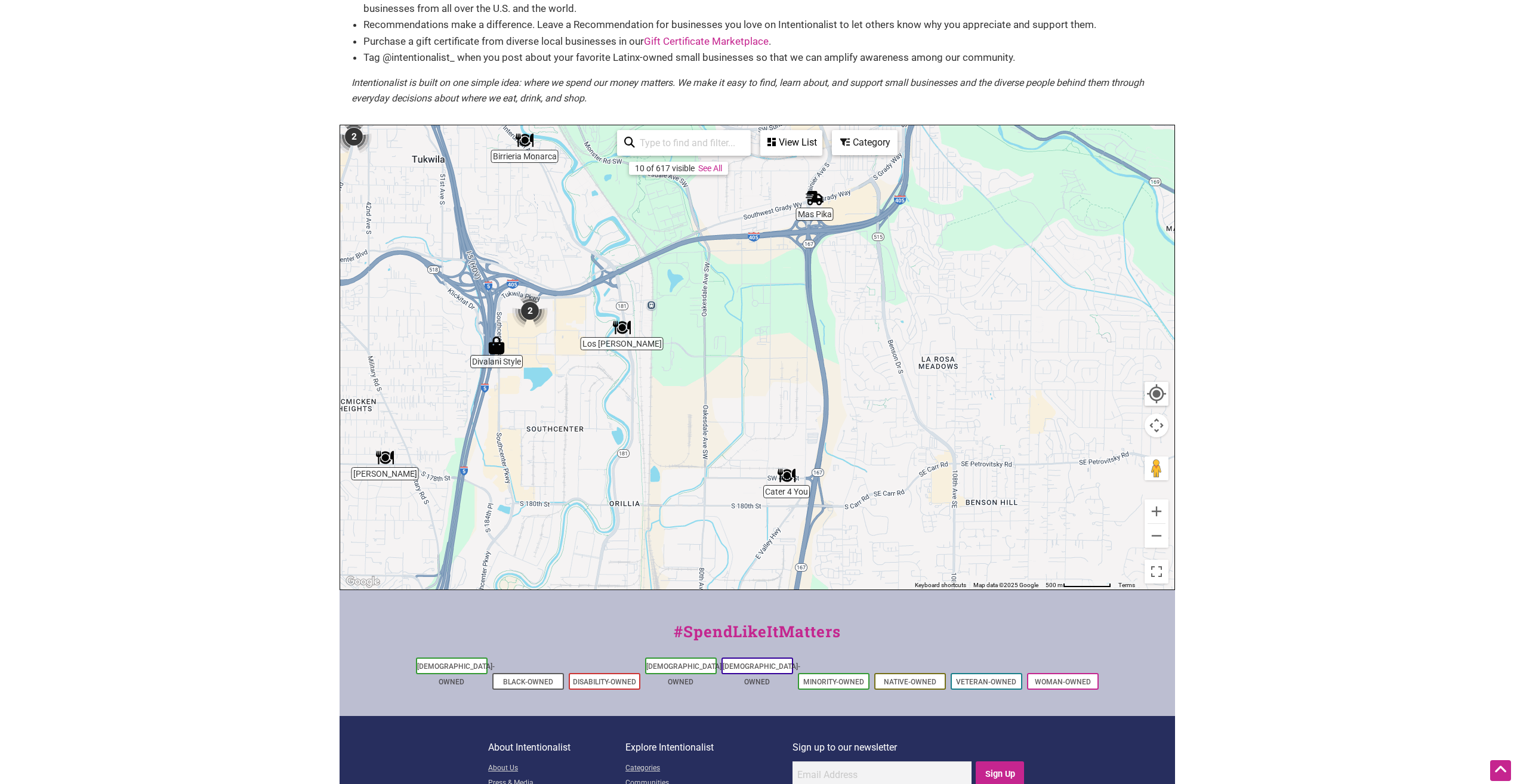
drag, startPoint x: 728, startPoint y: 310, endPoint x: 691, endPoint y: 310, distance: 37.0
click at [691, 310] on div "To navigate, press the arrow keys." at bounding box center [757, 357] width 835 height 464
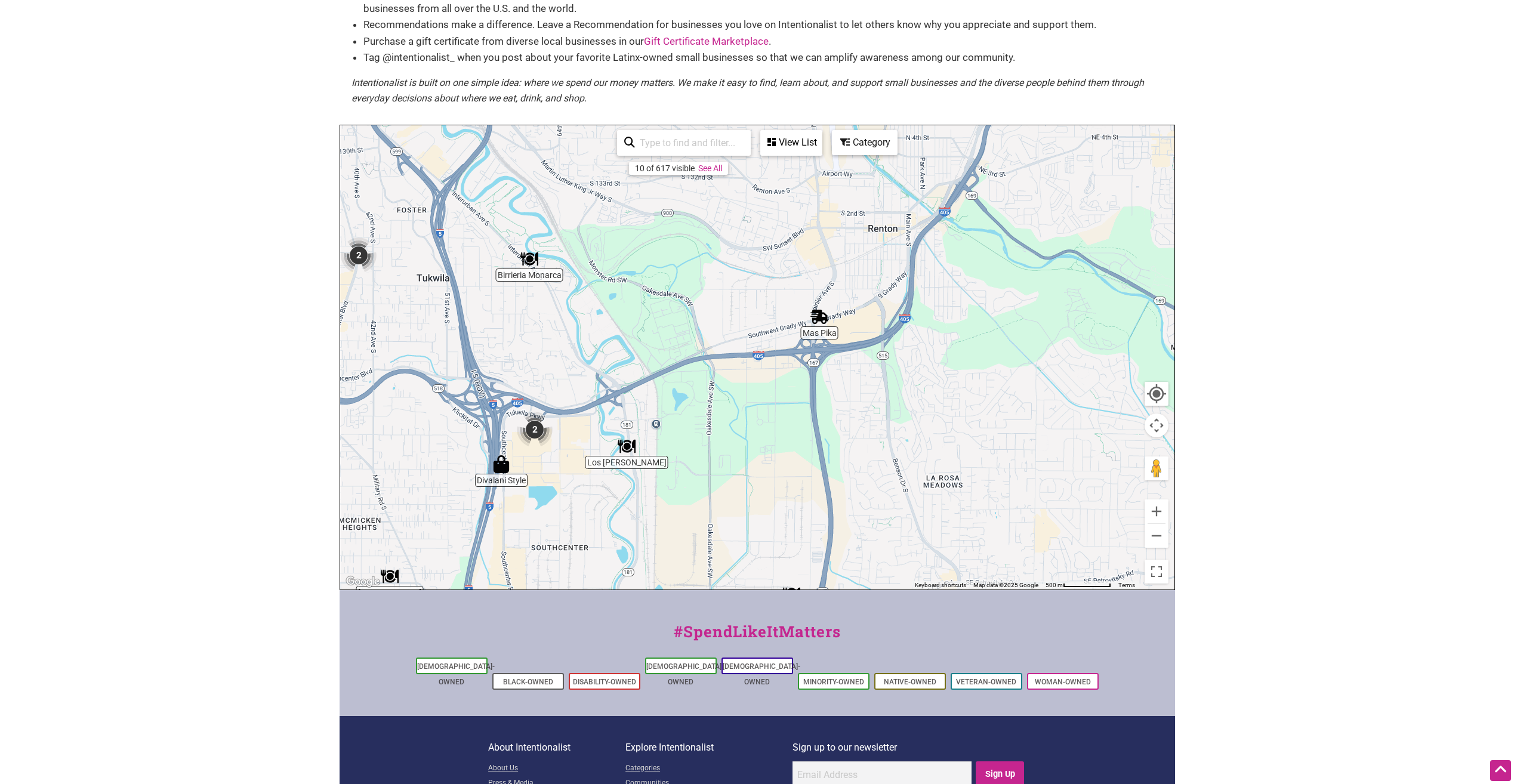
drag, startPoint x: 673, startPoint y: 433, endPoint x: 679, endPoint y: 550, distance: 117.2
click at [679, 550] on div "To navigate, press the arrow keys." at bounding box center [757, 357] width 835 height 464
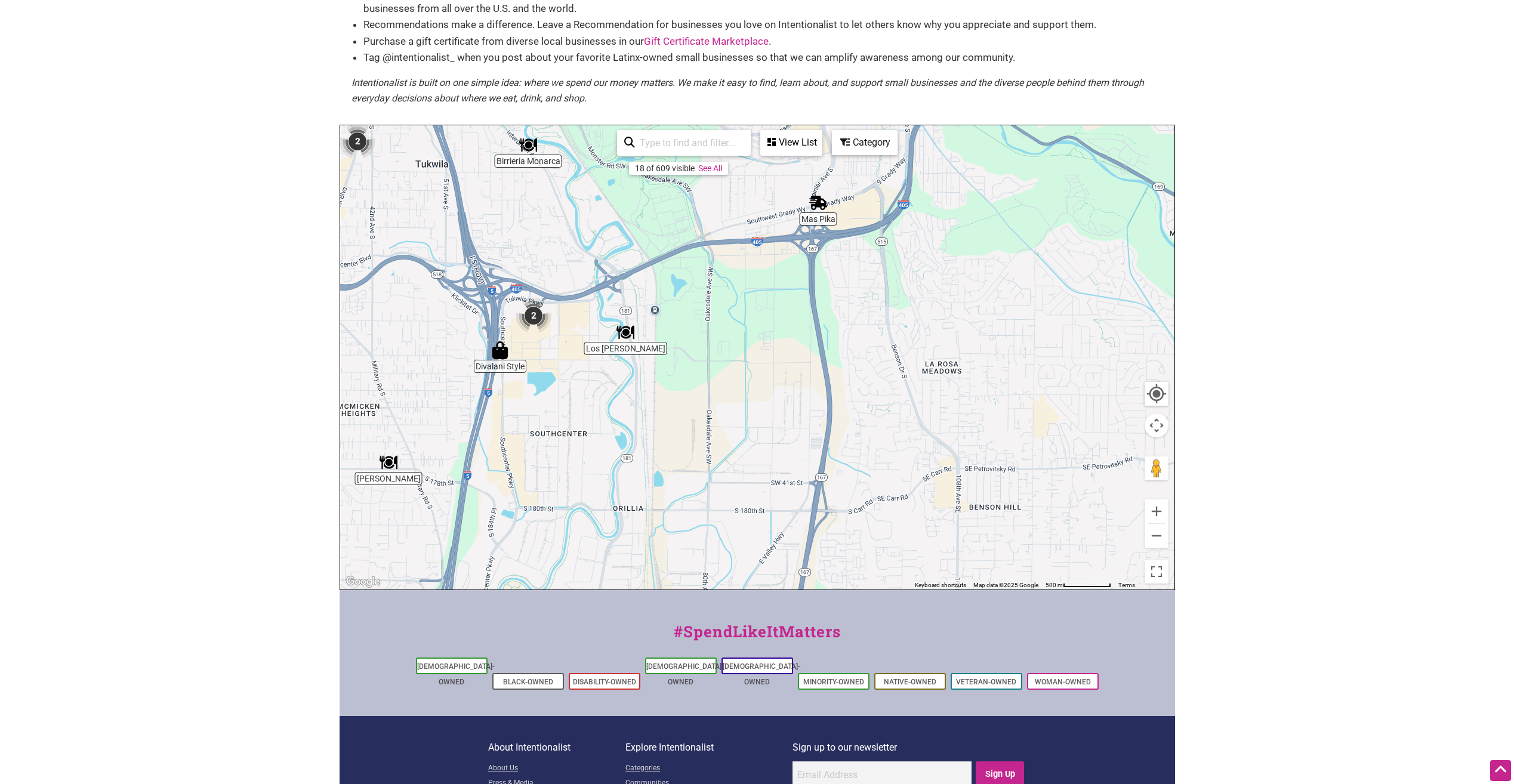
drag, startPoint x: 721, startPoint y: 490, endPoint x: 720, endPoint y: 372, distance: 118.0
click at [720, 372] on div "To navigate, press the arrow keys." at bounding box center [757, 357] width 835 height 464
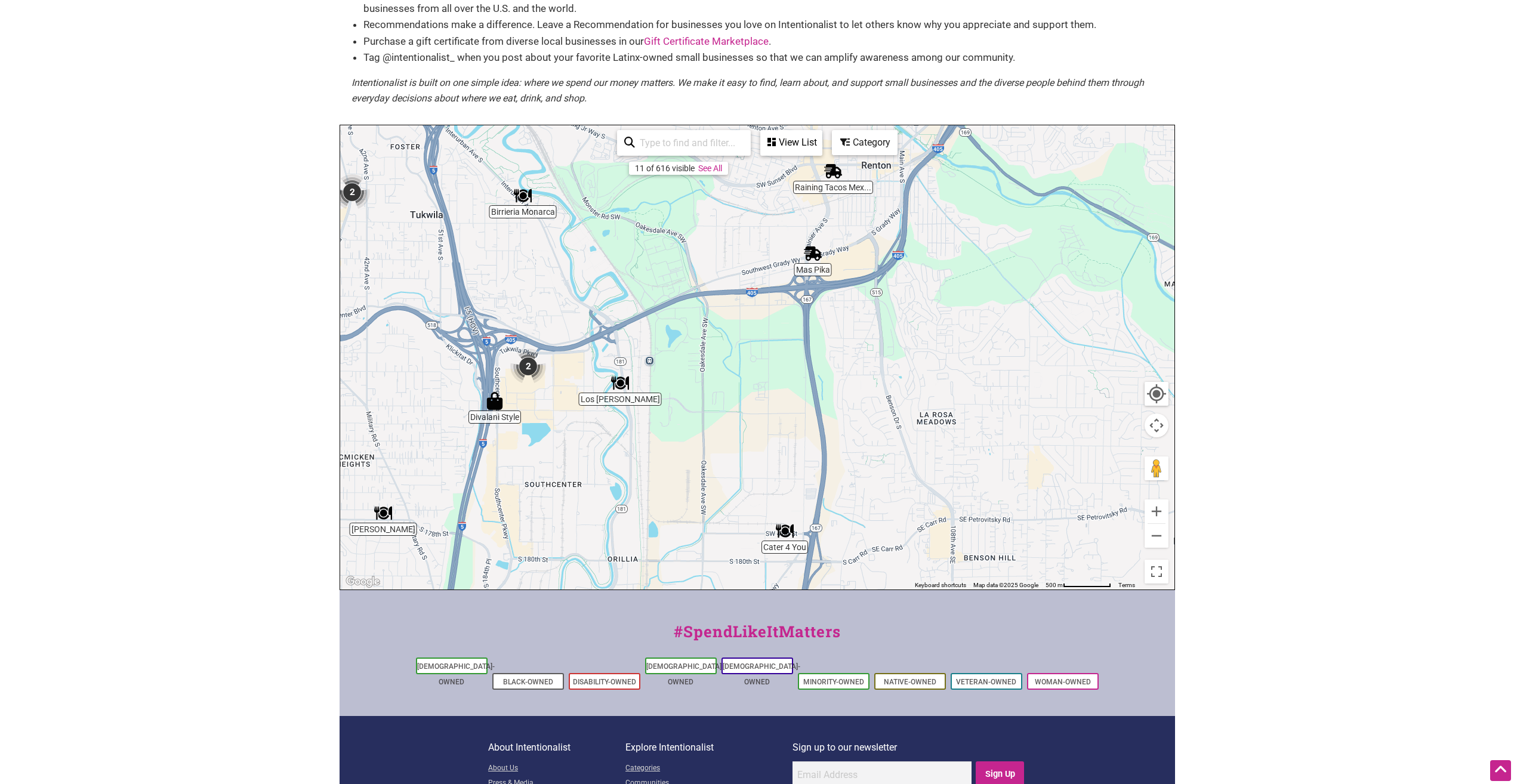
drag, startPoint x: 753, startPoint y: 373, endPoint x: 741, endPoint y: 414, distance: 42.7
click at [747, 421] on div "To navigate, press the arrow keys." at bounding box center [757, 357] width 835 height 464
click at [1153, 534] on button "Zoom out" at bounding box center [1157, 535] width 24 height 24
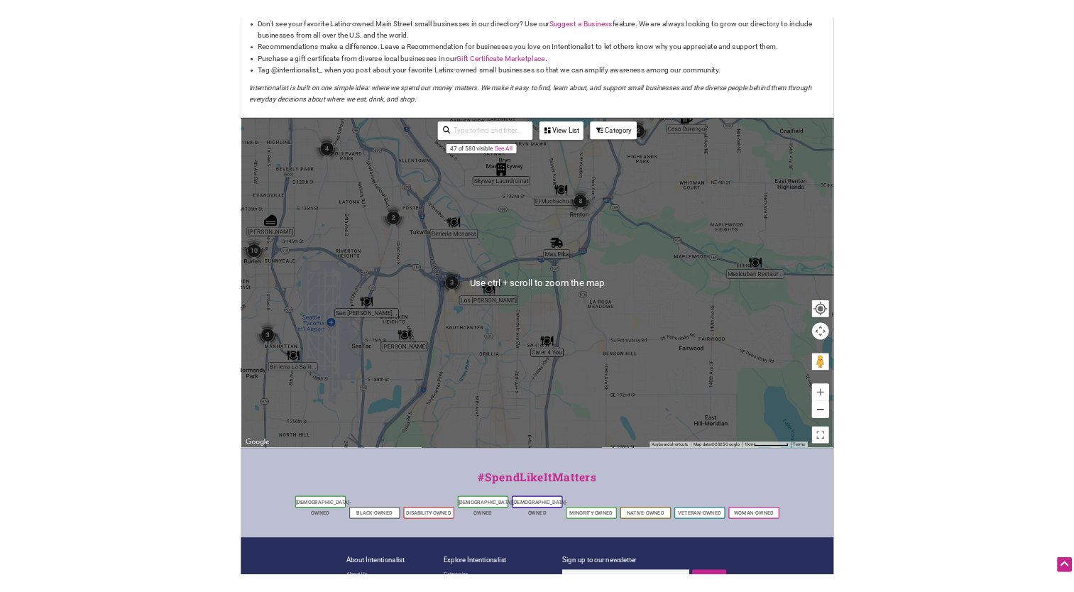
scroll to position [71, 0]
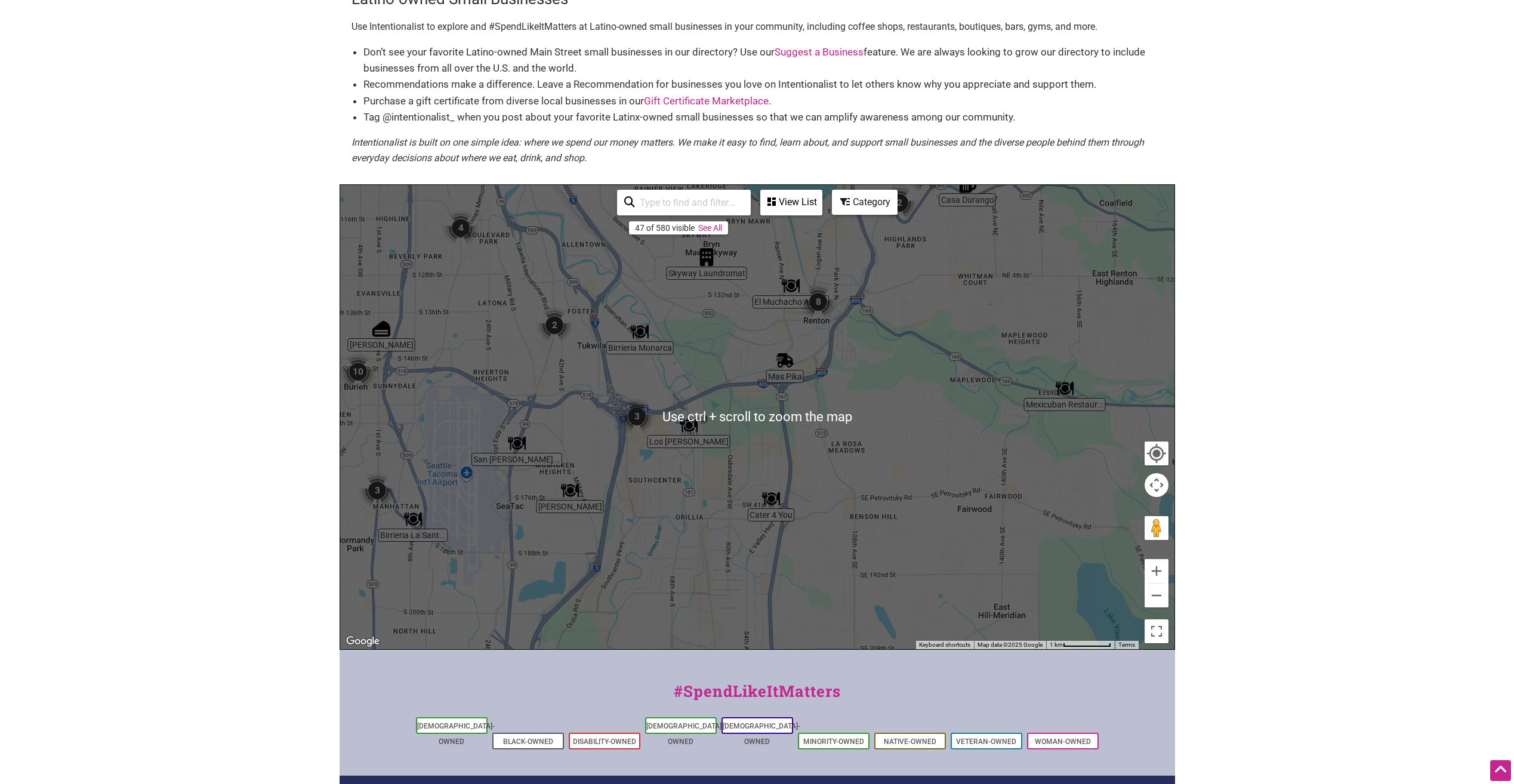
click at [979, 434] on div "To navigate, press the arrow keys." at bounding box center [757, 417] width 835 height 464
click at [701, 364] on div "To navigate, press the arrow keys." at bounding box center [757, 417] width 835 height 464
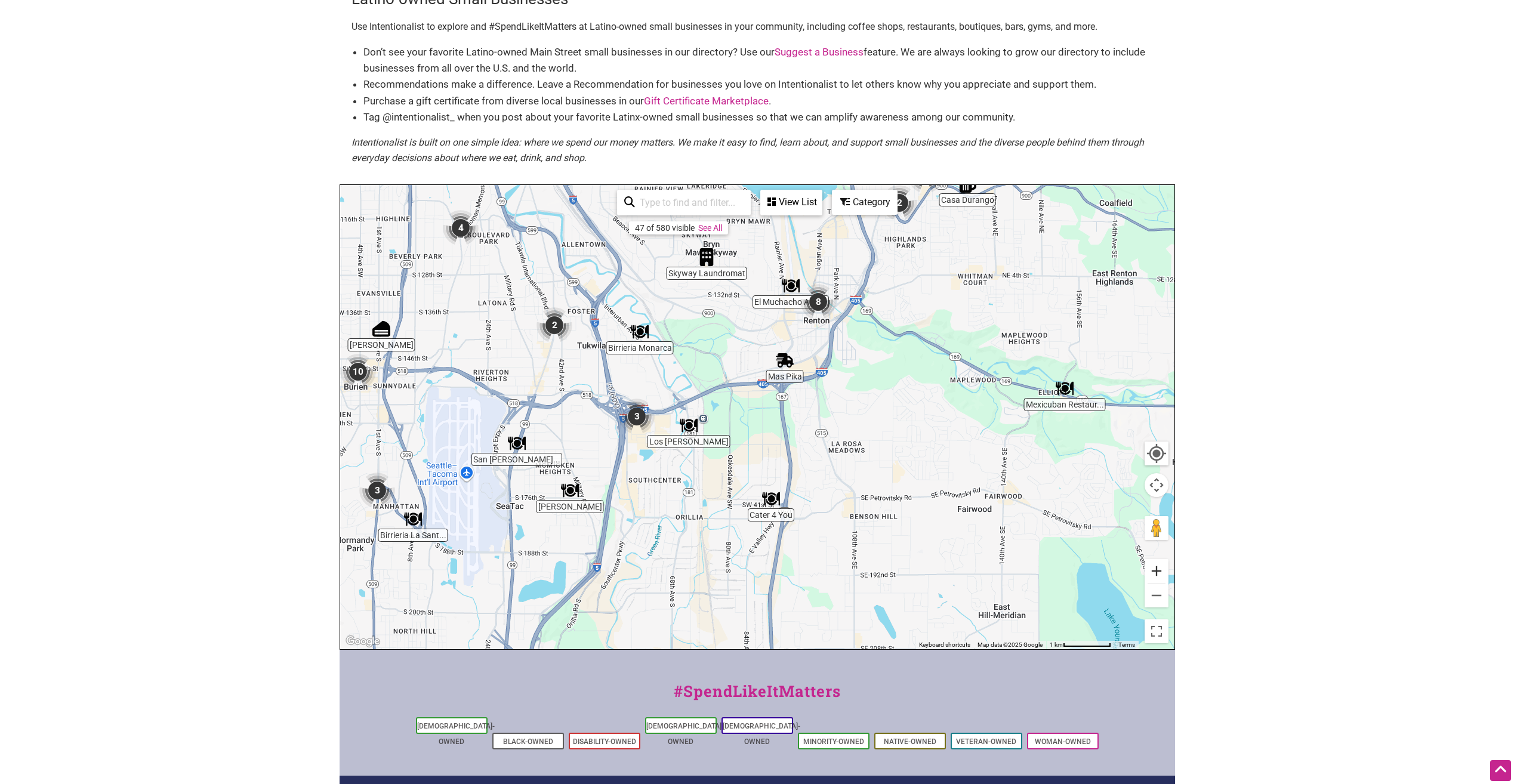
click at [1162, 568] on button "Zoom in" at bounding box center [1157, 571] width 24 height 24
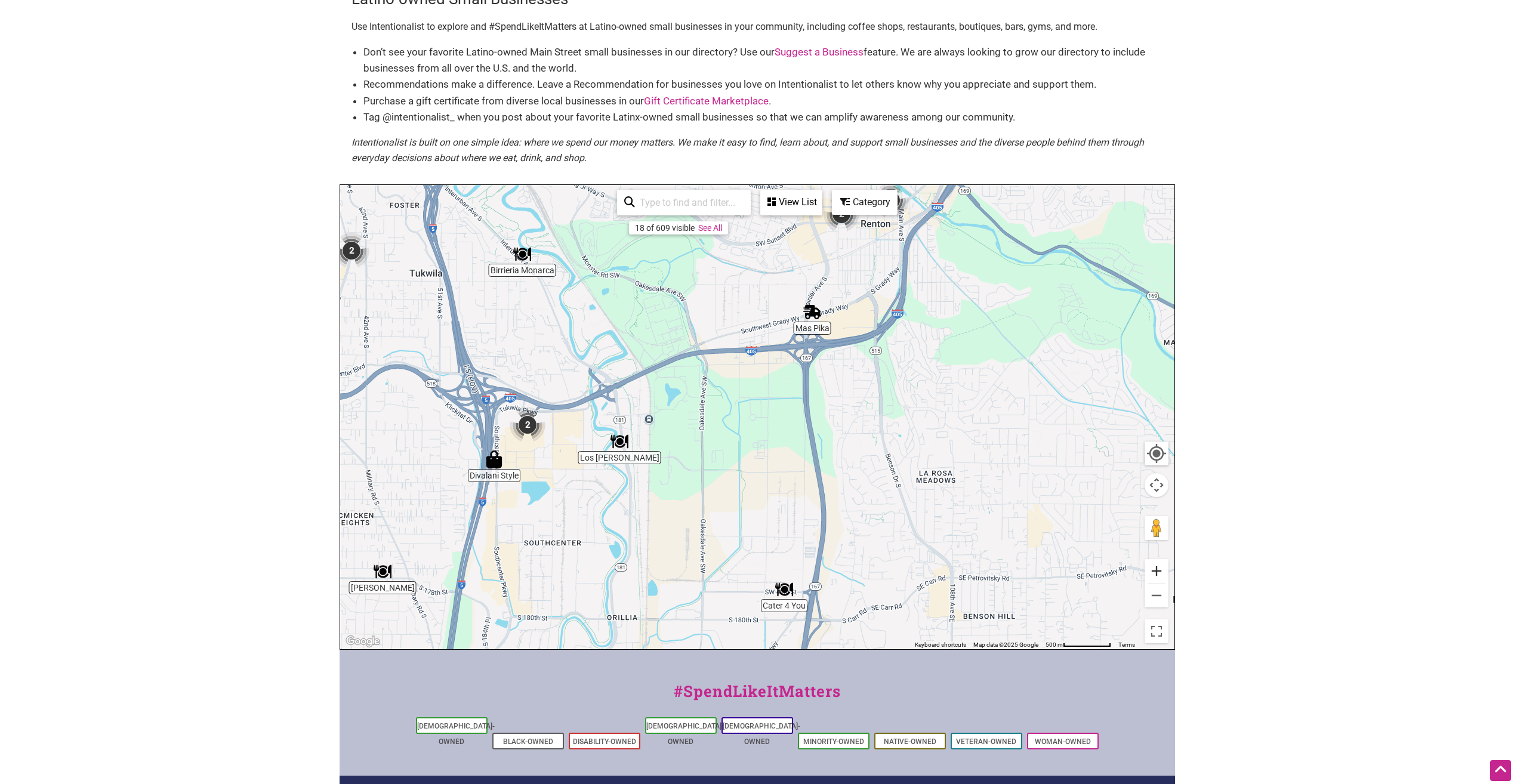
click at [1162, 568] on button "Zoom in" at bounding box center [1157, 571] width 24 height 24
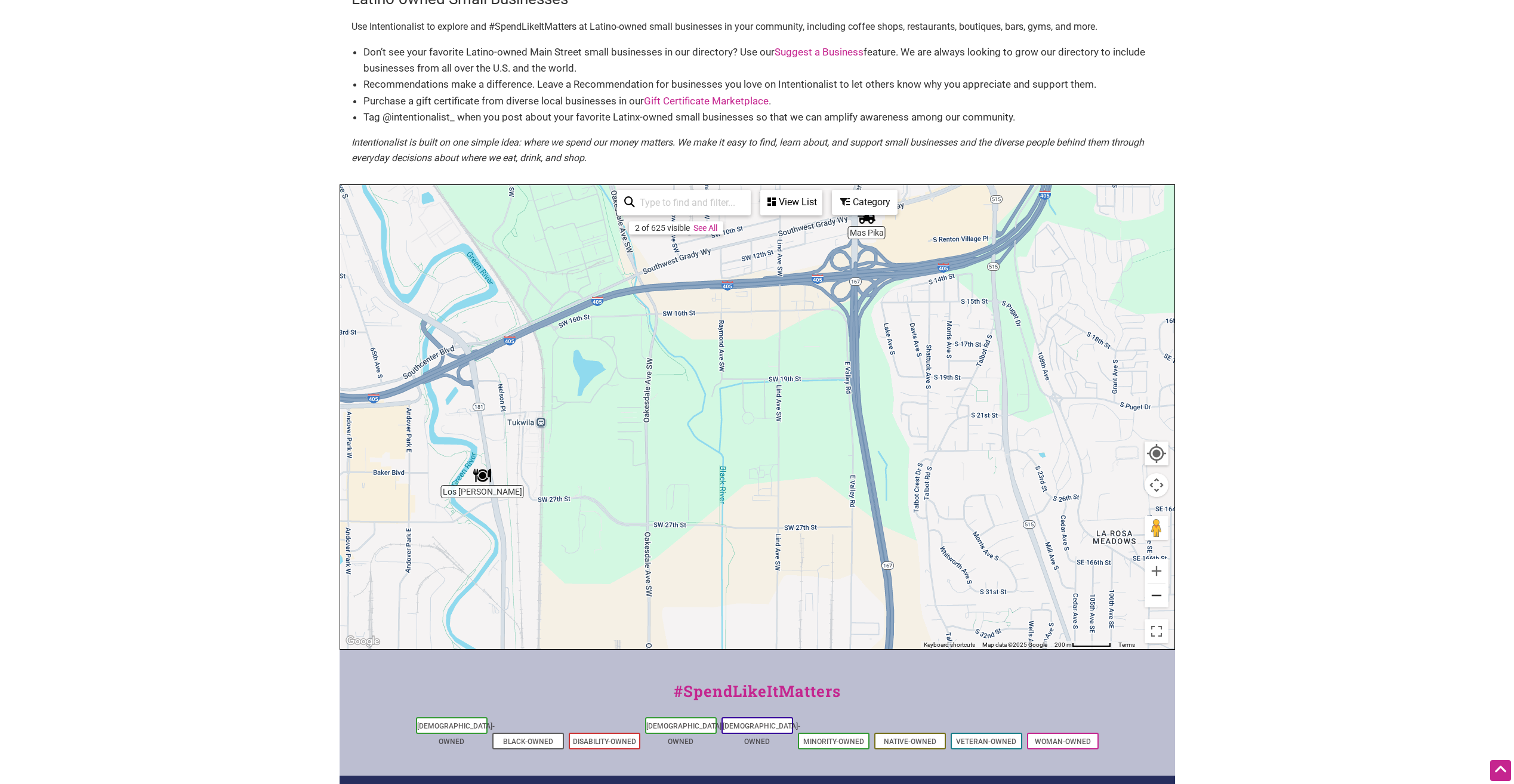
click at [1156, 592] on button "Zoom out" at bounding box center [1157, 595] width 24 height 24
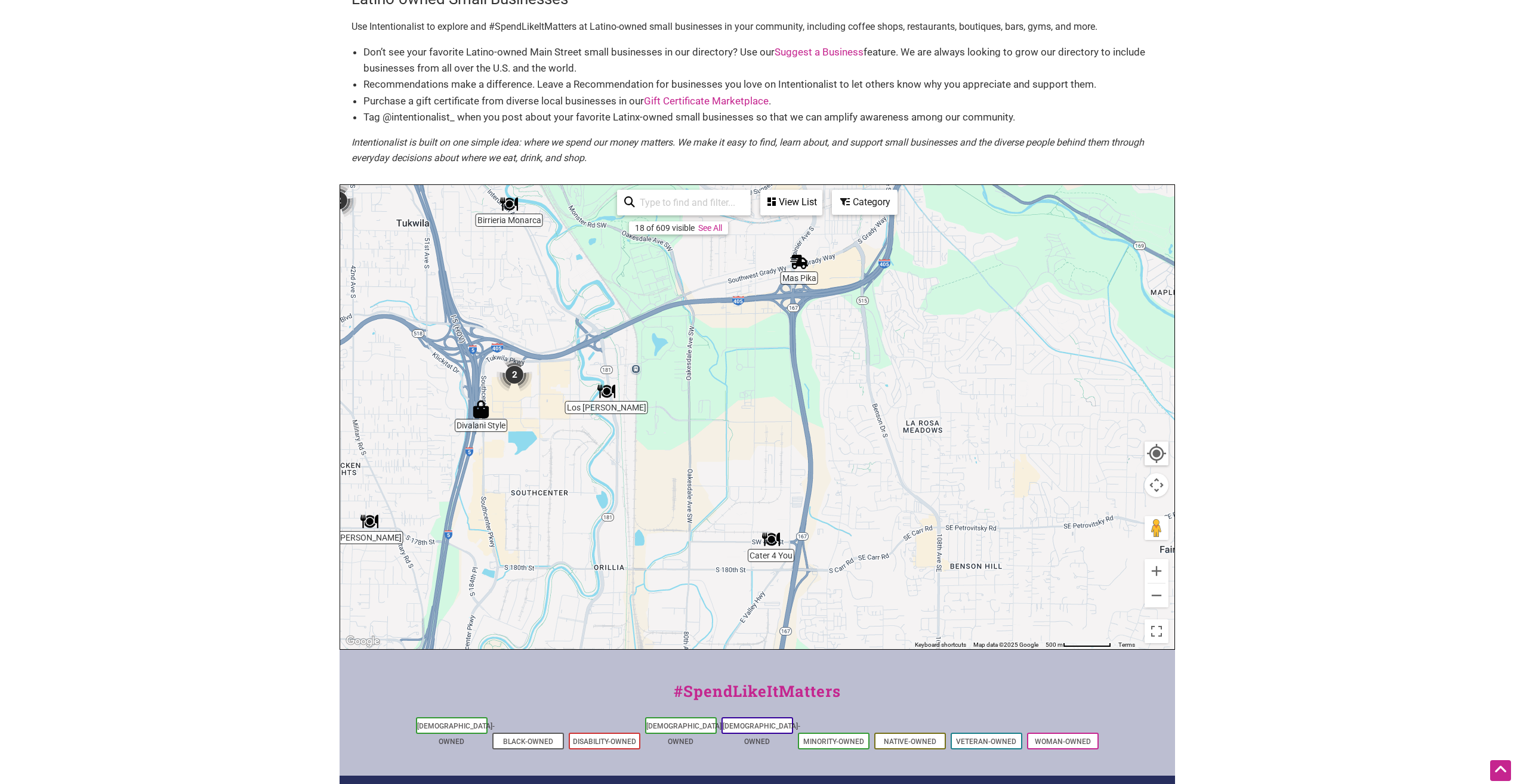
drag, startPoint x: 790, startPoint y: 499, endPoint x: 784, endPoint y: 462, distance: 37.5
click at [784, 462] on div "To navigate, press the arrow keys." at bounding box center [757, 417] width 835 height 464
